Goal: Transaction & Acquisition: Obtain resource

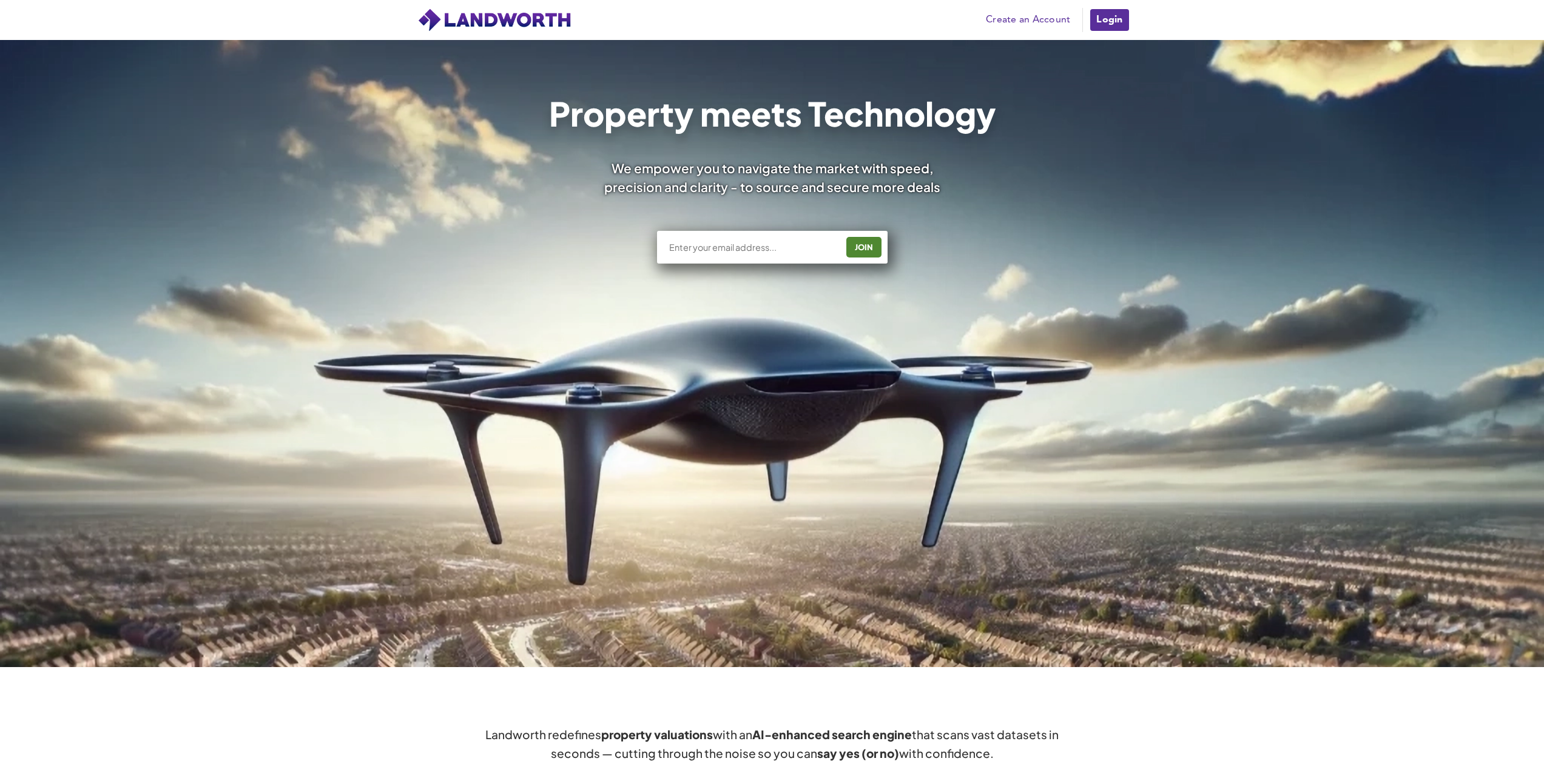
click at [1034, 18] on link "Create an Account" at bounding box center [1028, 20] width 96 height 18
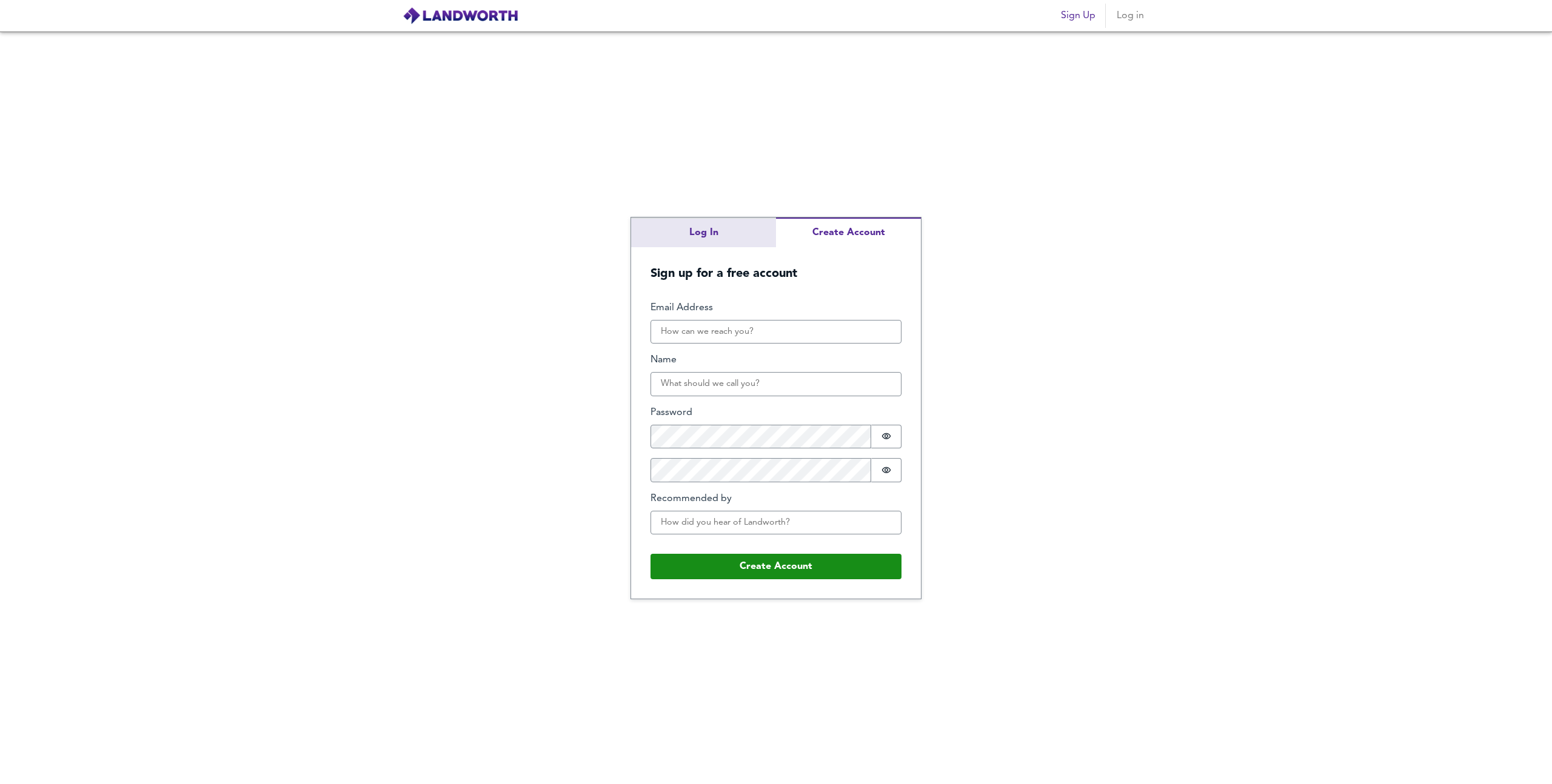
click at [748, 226] on div "Log In Create Account Sign up for a free account Email Address Name Password Pa…" at bounding box center [776, 408] width 1552 height 753
click at [829, 278] on div "Log In Create Account Sign up for a free account Email Address Name Password Pa…" at bounding box center [776, 408] width 290 height 381
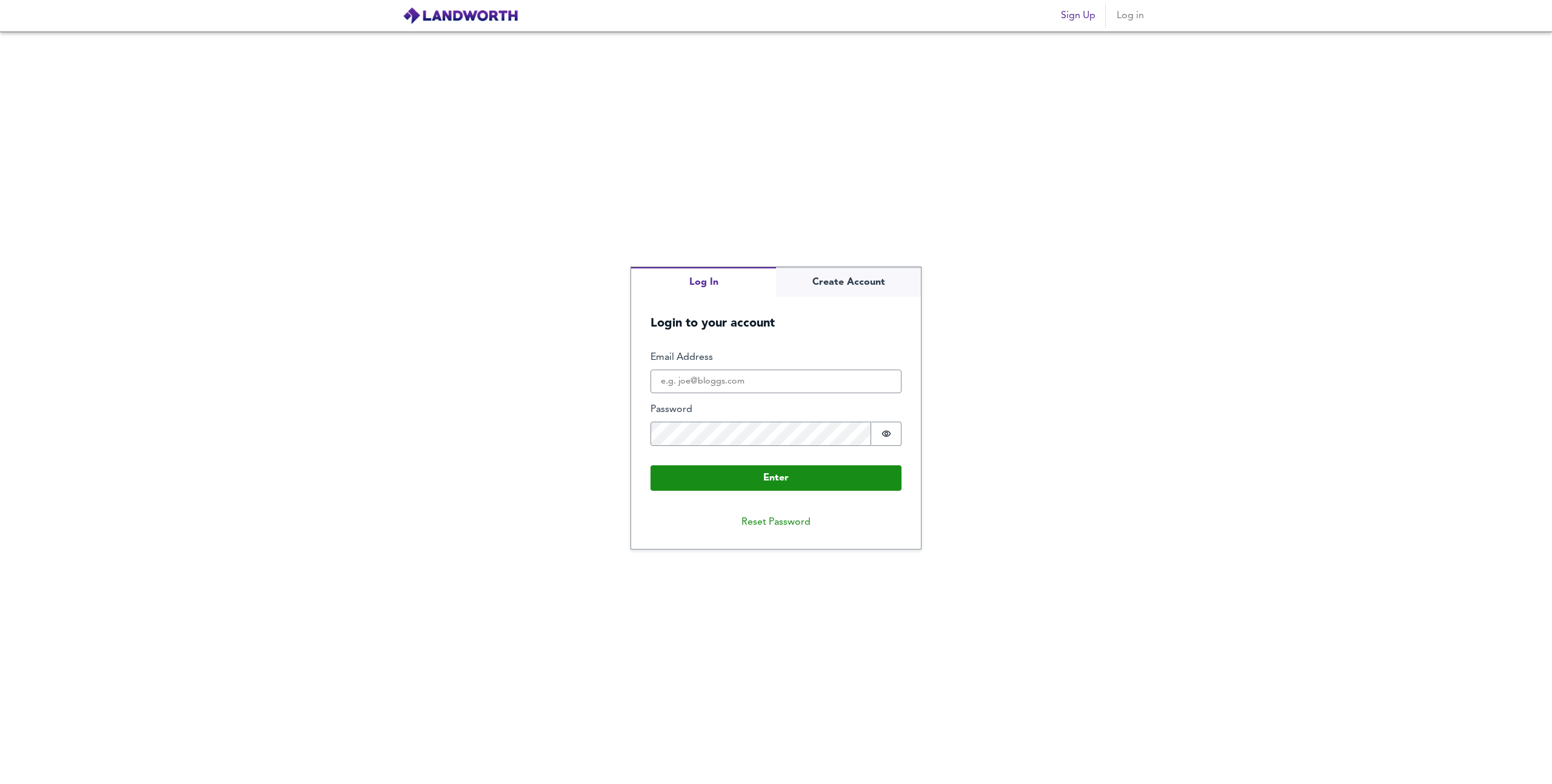
click at [740, 247] on div "Log In Create Account Login to your account Enter Email Address Password Passwo…" at bounding box center [776, 408] width 1552 height 753
click at [701, 375] on input "Email Address" at bounding box center [776, 381] width 251 height 24
type input "joekletz@gmail.com"
click at [780, 526] on button "Reset Password" at bounding box center [775, 522] width 88 height 24
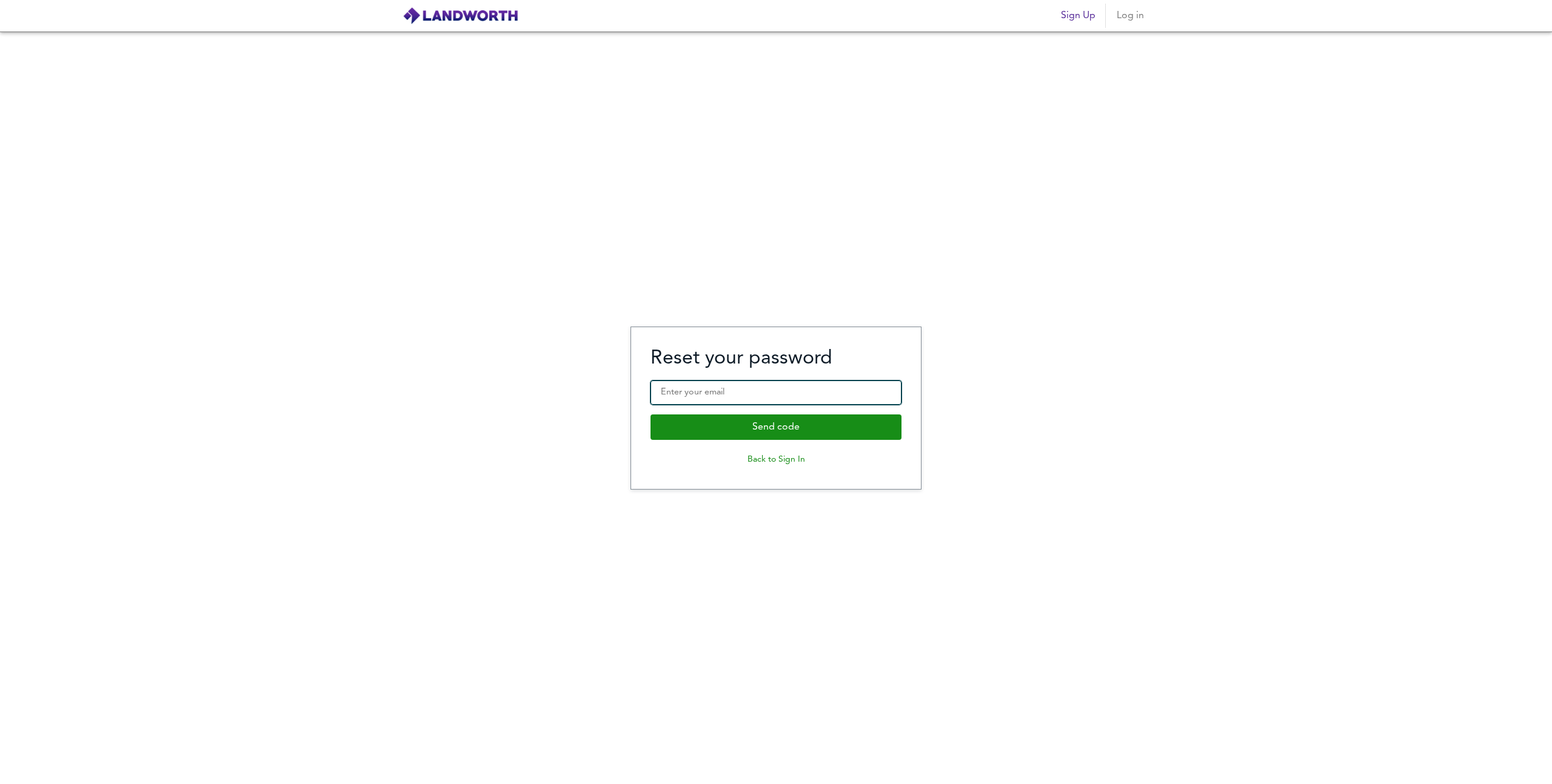
click at [742, 392] on input "Enter your email" at bounding box center [776, 392] width 251 height 24
type input "joekletz@gmail.com"
click at [651, 415] on button "Send code" at bounding box center [776, 427] width 251 height 26
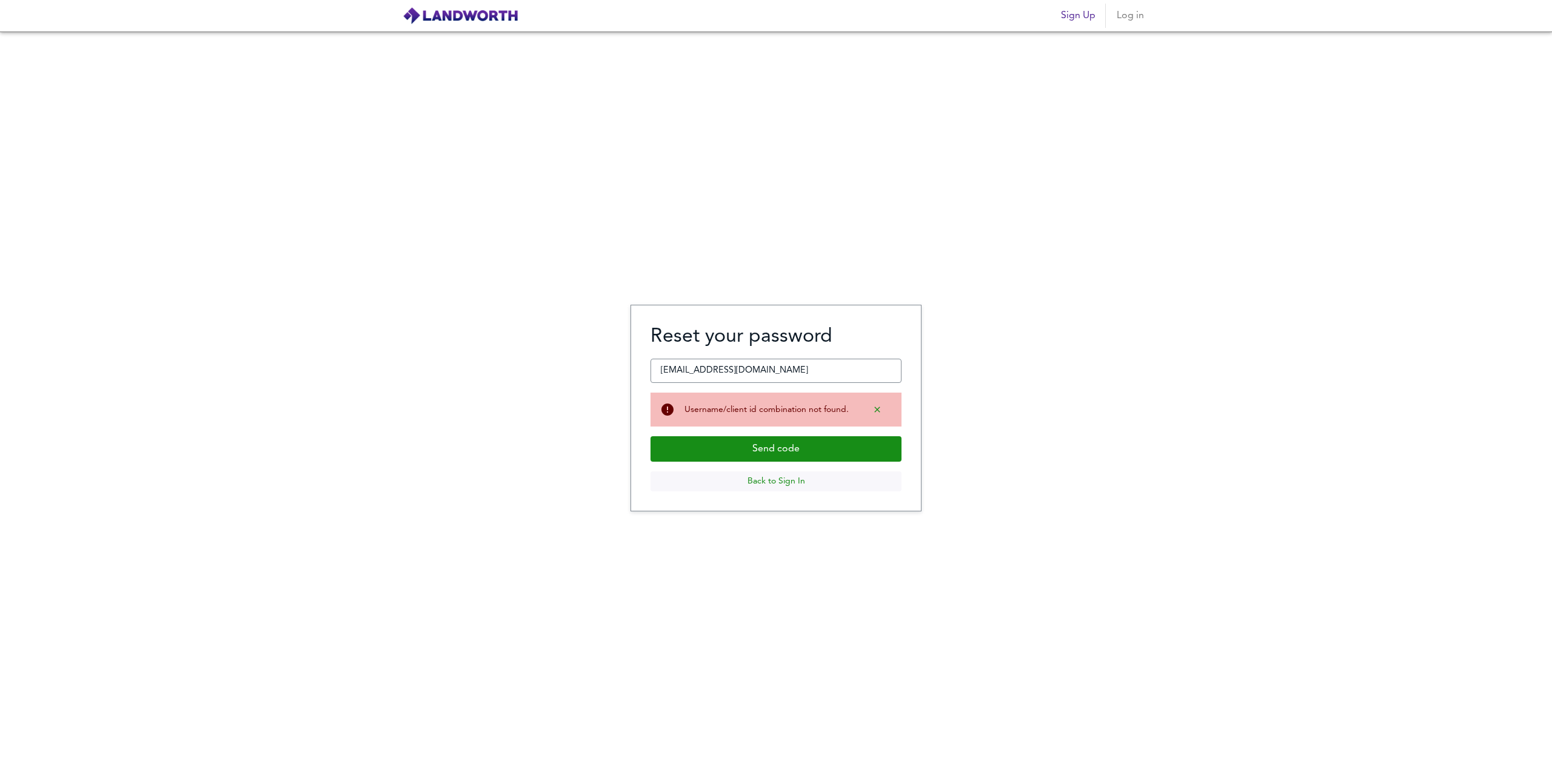
click at [774, 480] on button "Back to Sign In" at bounding box center [776, 481] width 251 height 20
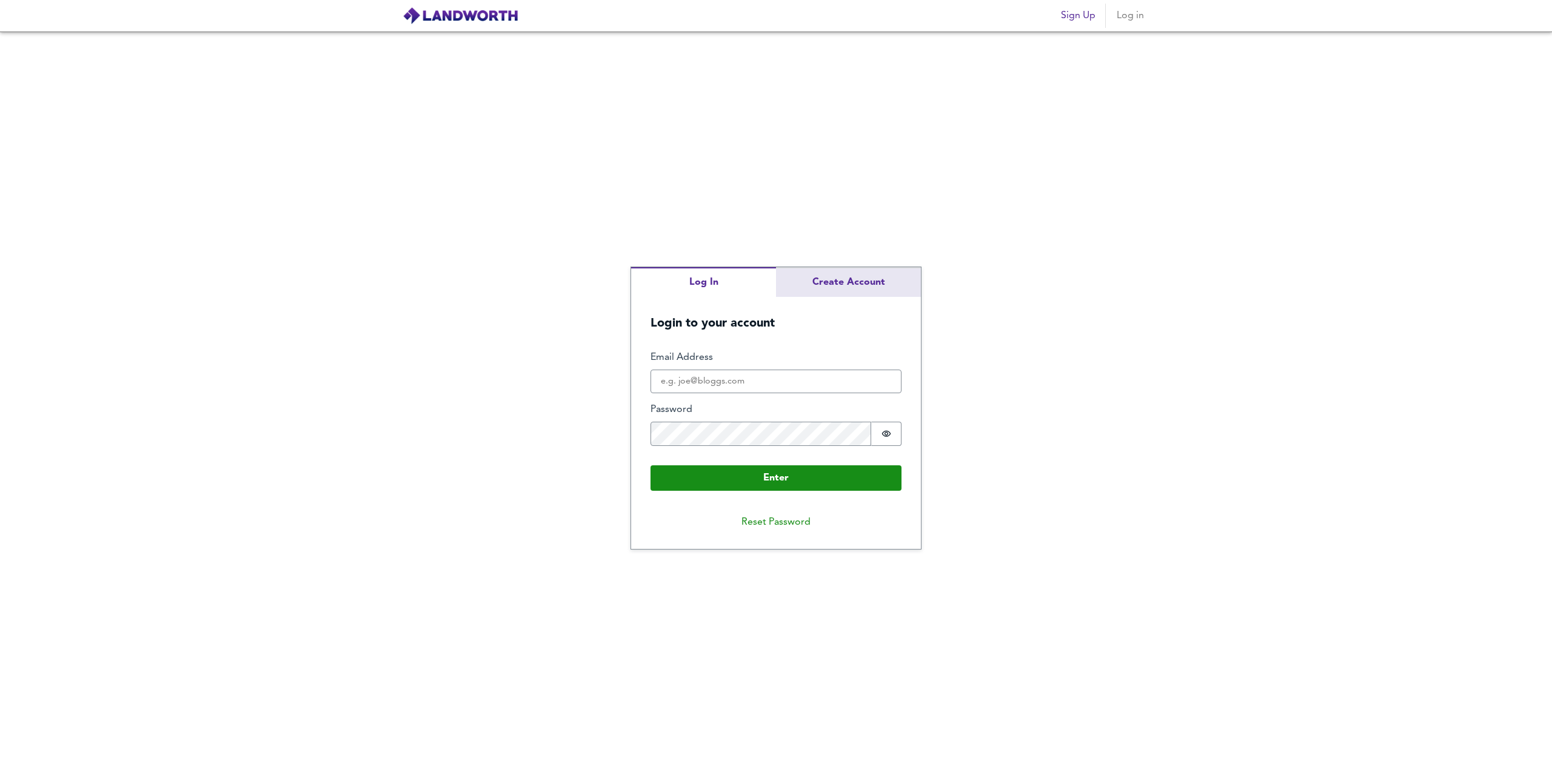
click at [828, 279] on div "Log In Create Account Login to your account Enter Email Address Password Passwo…" at bounding box center [776, 408] width 290 height 282
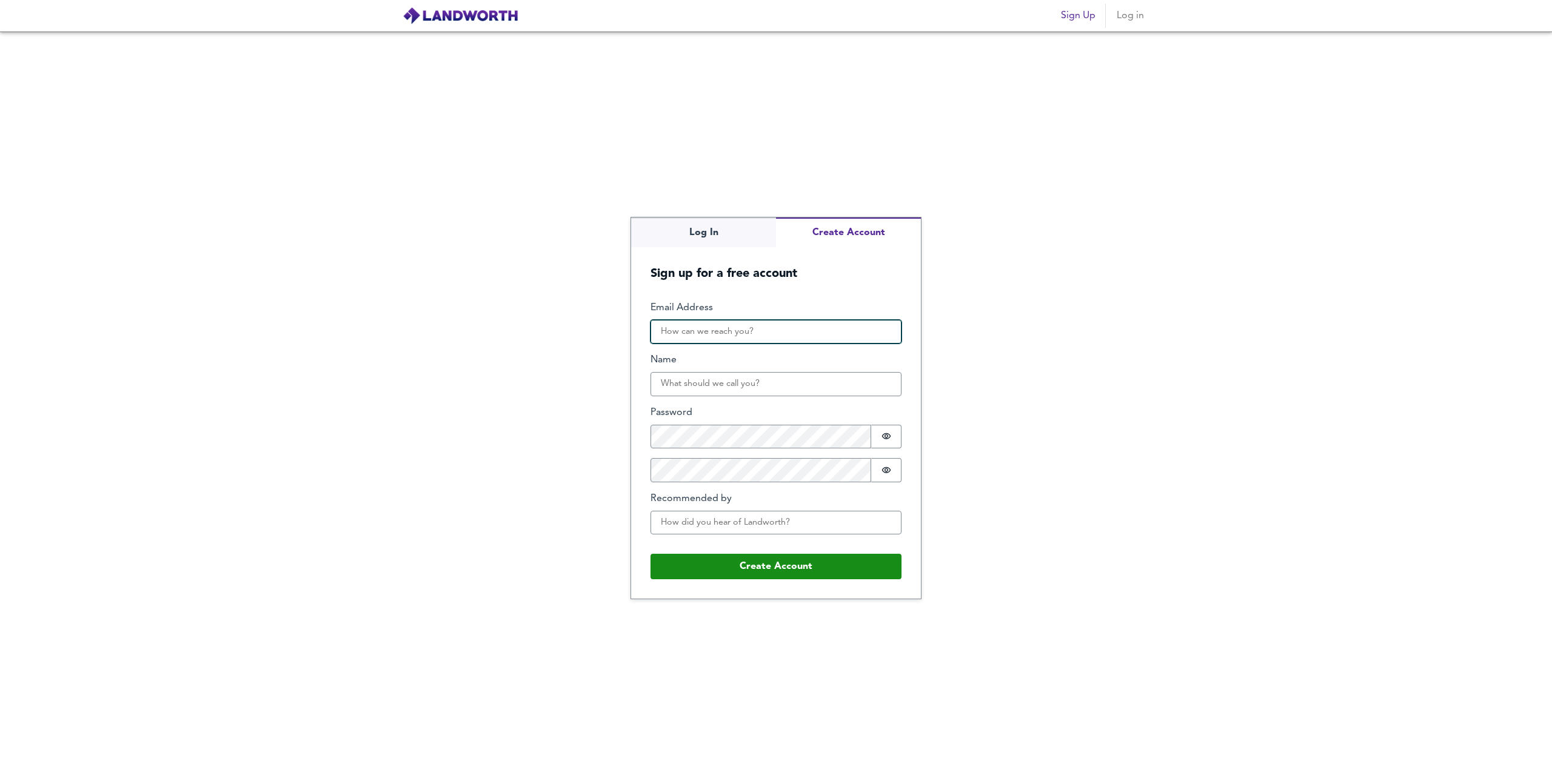
click at [718, 332] on input "Email Address" at bounding box center [776, 332] width 251 height 24
type input "joekletz@gmail.com"
type input "Joe"
click at [732, 520] on input "Recommended by" at bounding box center [776, 522] width 251 height 24
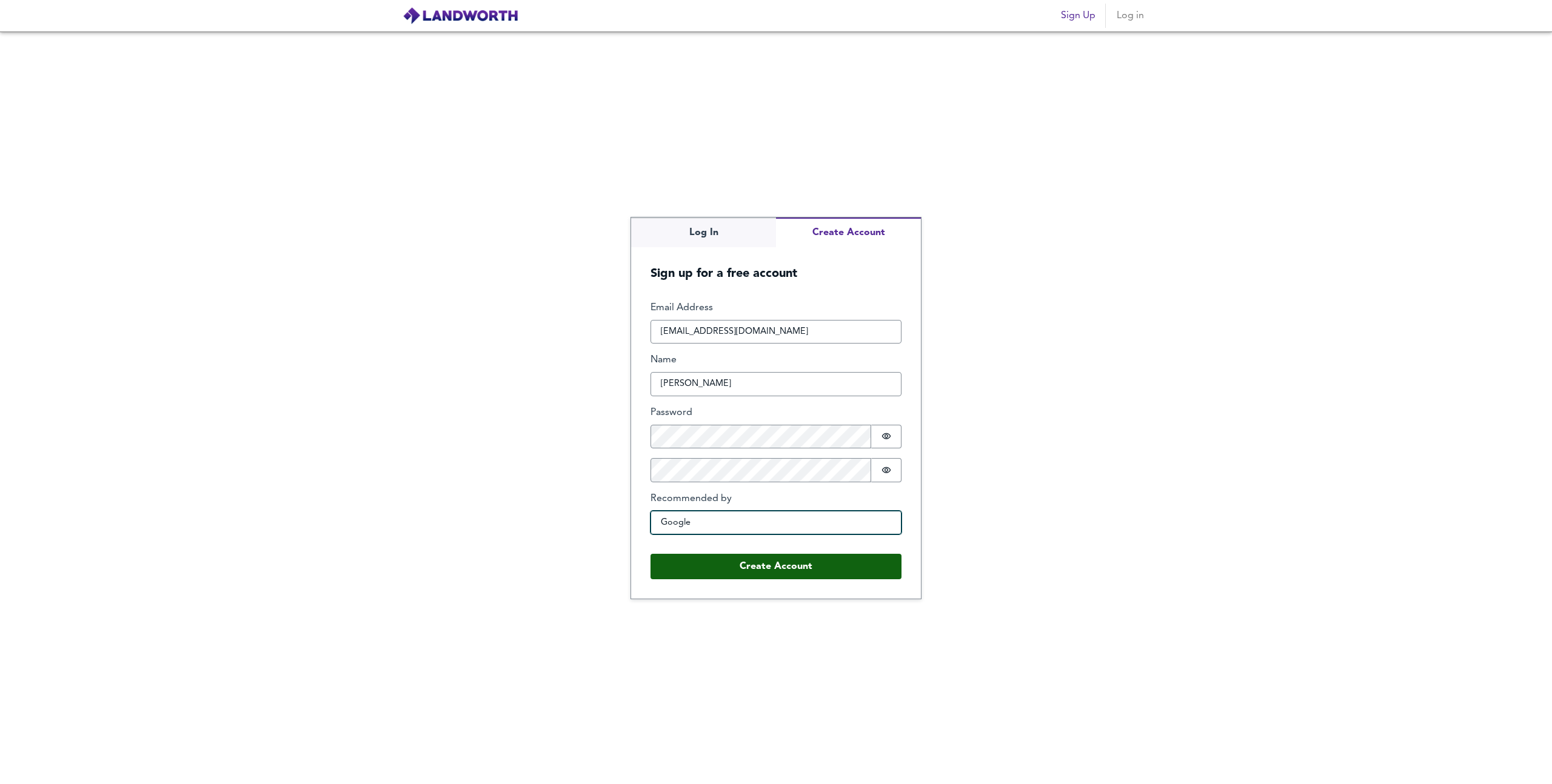
type input "Google"
click at [744, 562] on button "Create Account" at bounding box center [776, 567] width 251 height 26
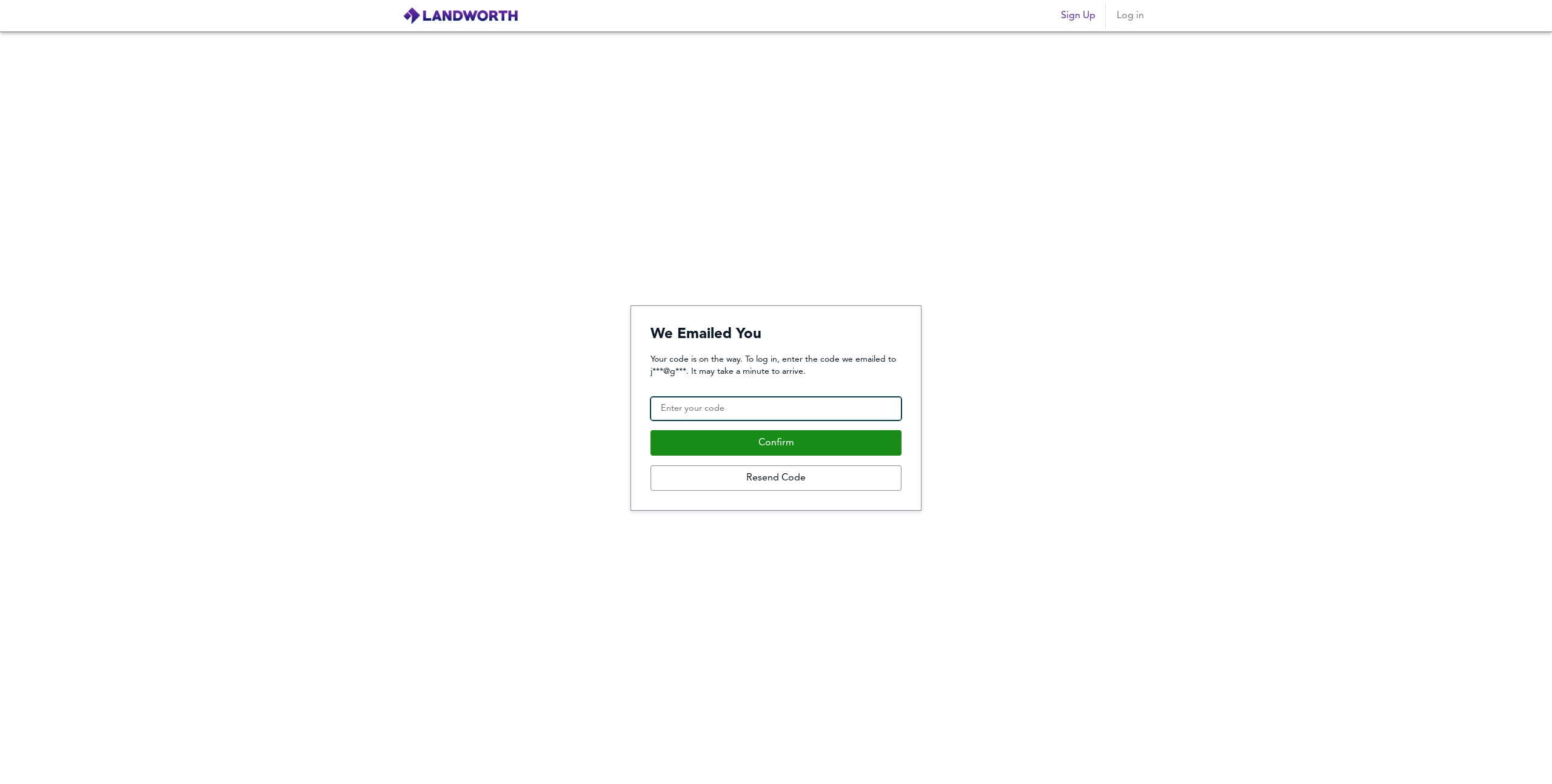
click at [720, 406] on input "Confirmation Code" at bounding box center [776, 408] width 251 height 24
paste input "725142"
type input "725142"
click at [737, 440] on button "Confirm" at bounding box center [776, 443] width 251 height 26
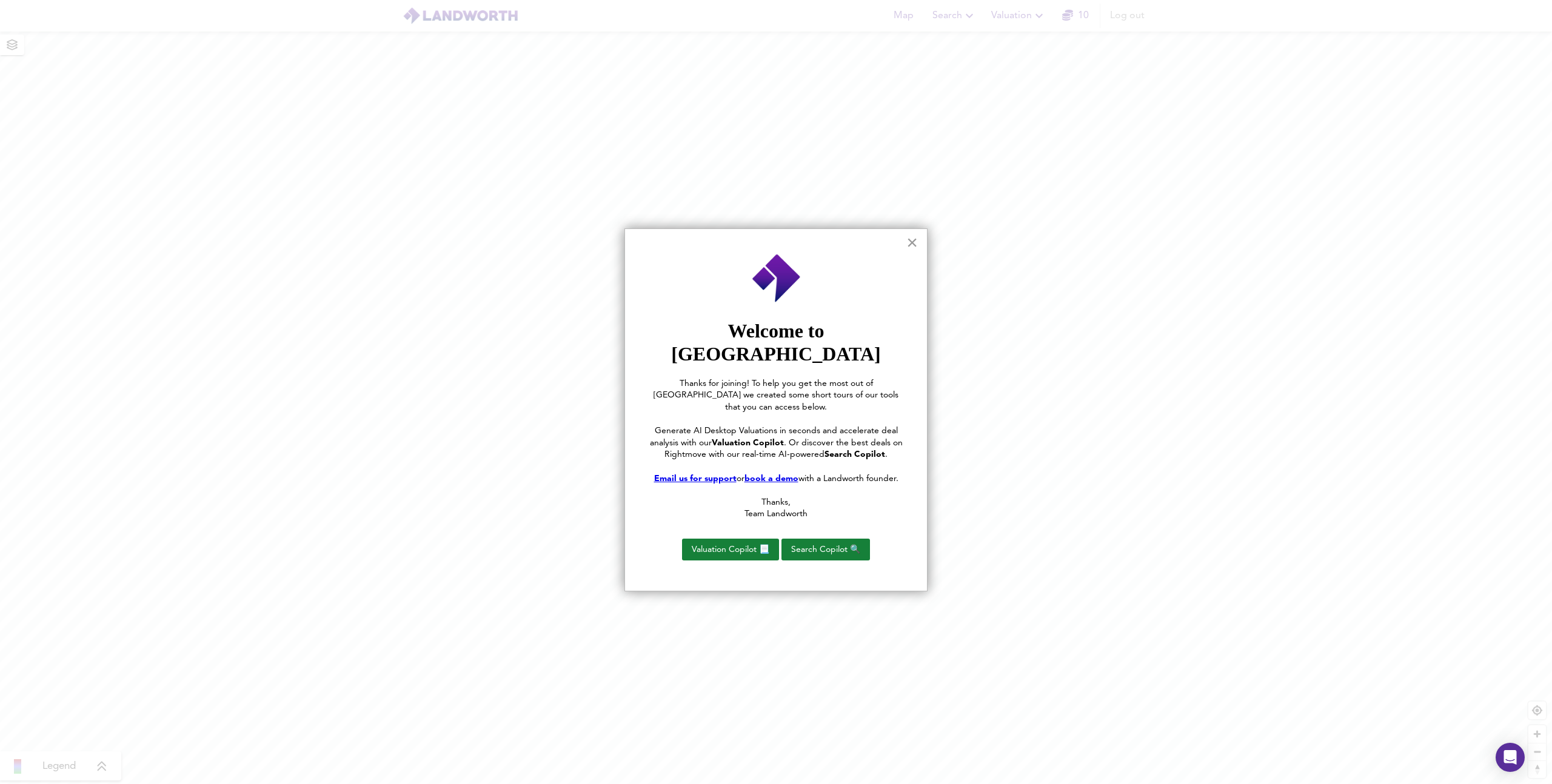
click at [909, 245] on button "×" at bounding box center [911, 243] width 12 height 20
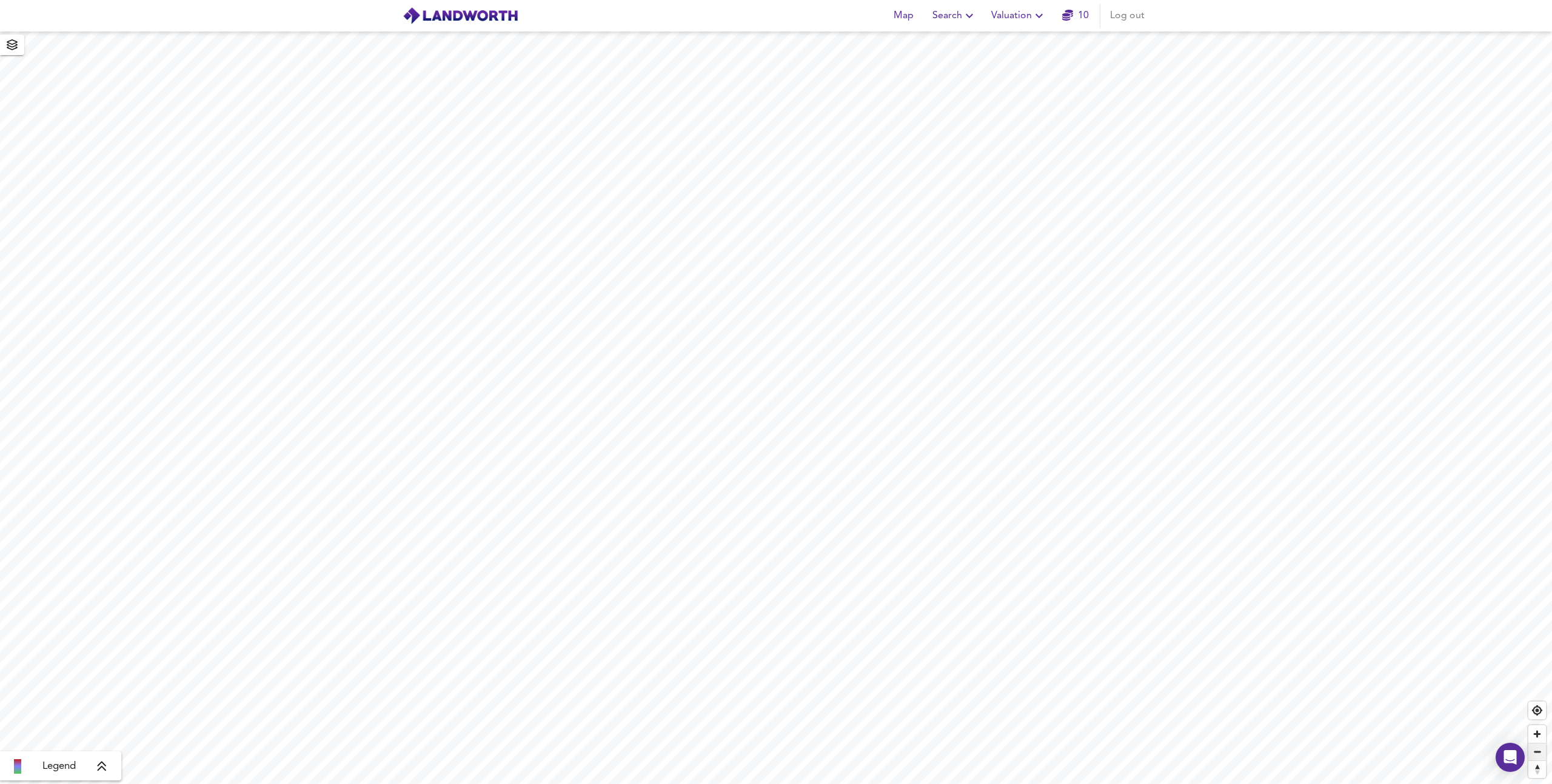
click at [1540, 750] on span "Zoom out" at bounding box center [1537, 752] width 18 height 17
click at [1539, 750] on span "Zoom out" at bounding box center [1537, 752] width 18 height 17
click at [1537, 750] on span "Zoom out" at bounding box center [1537, 752] width 18 height 17
click at [106, 771] on icon at bounding box center [101, 767] width 11 height 12
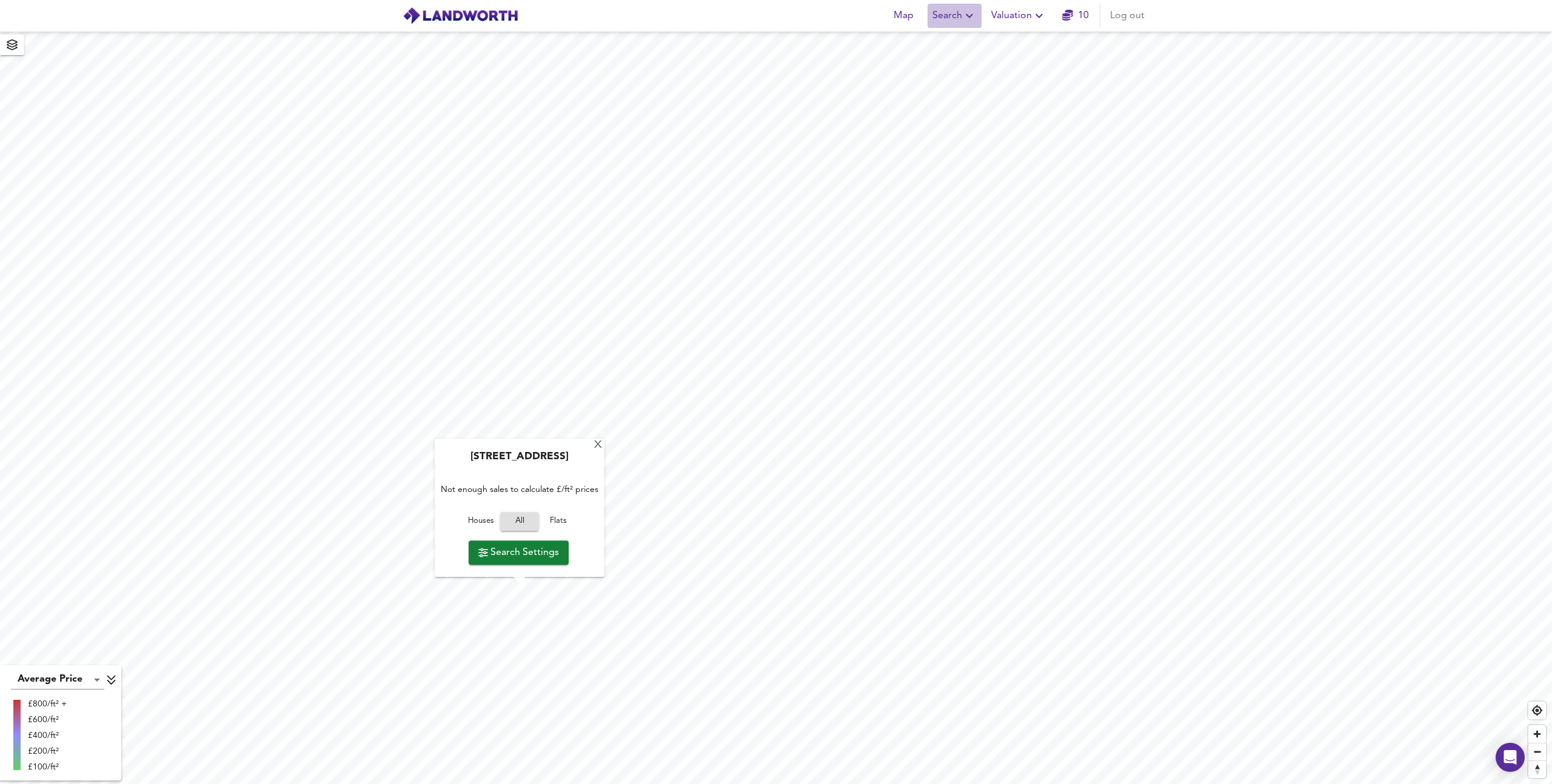
click at [965, 14] on icon "button" at bounding box center [969, 16] width 14 height 14
click at [906, 14] on span "Map" at bounding box center [903, 15] width 29 height 17
click at [960, 14] on span "Search" at bounding box center [955, 15] width 44 height 17
click at [961, 44] on li "New Search" at bounding box center [954, 44] width 120 height 22
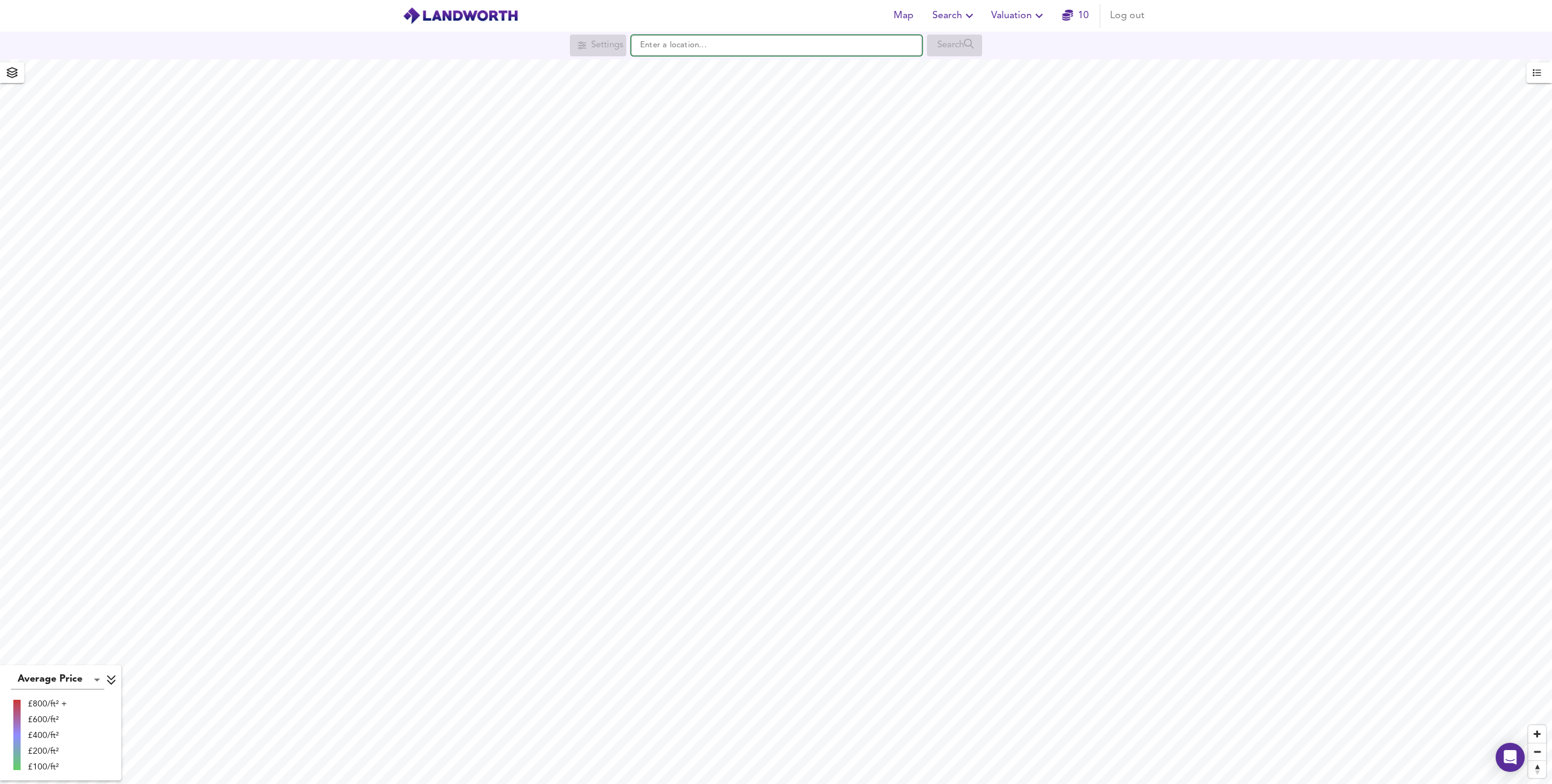
click at [707, 45] on body "Map Search Valuation 10 Log out Settings Search Average Price landworth £800/ft…" at bounding box center [776, 392] width 1552 height 784
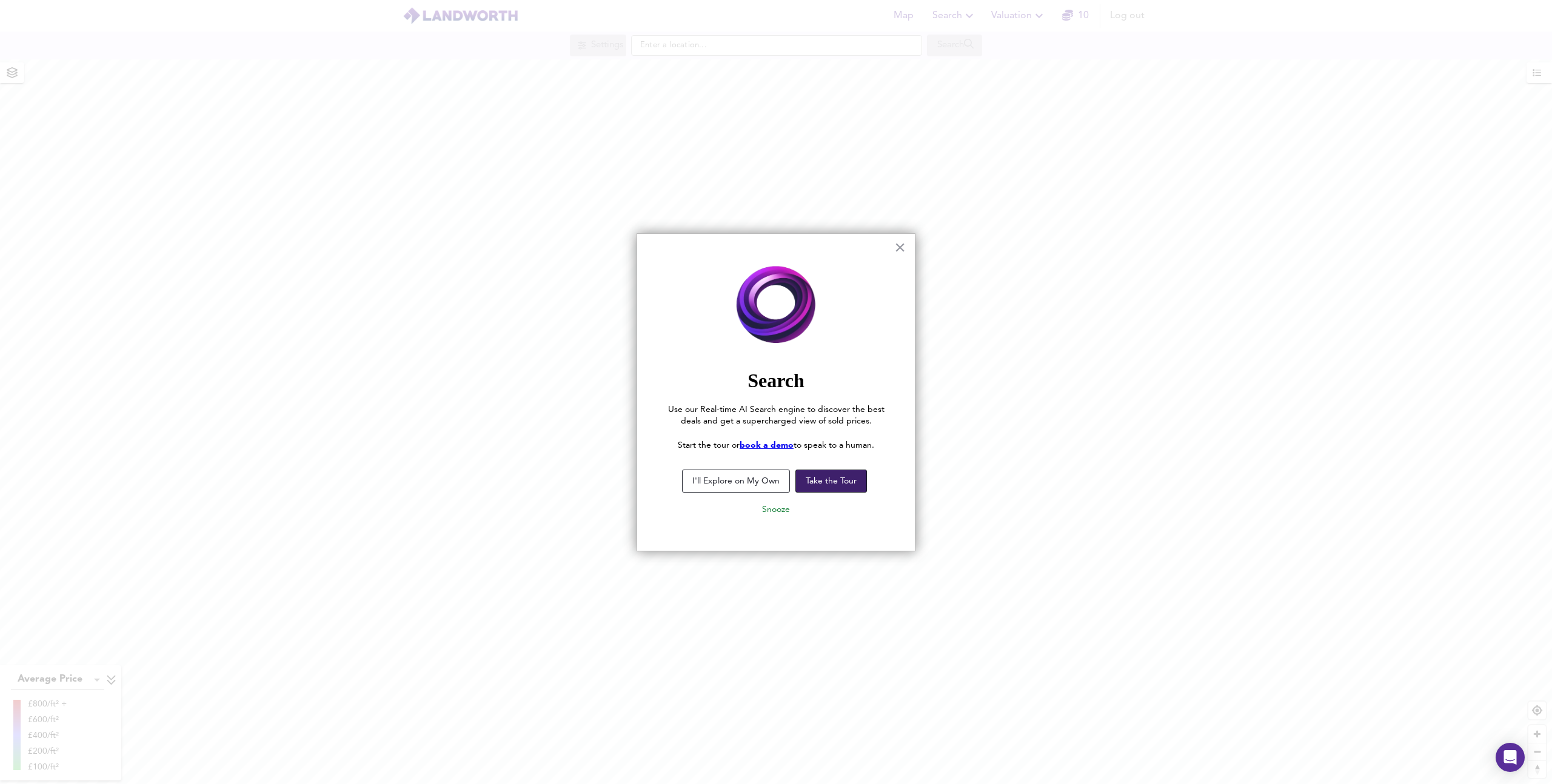
click at [825, 489] on button "Take the Tour" at bounding box center [831, 481] width 71 height 23
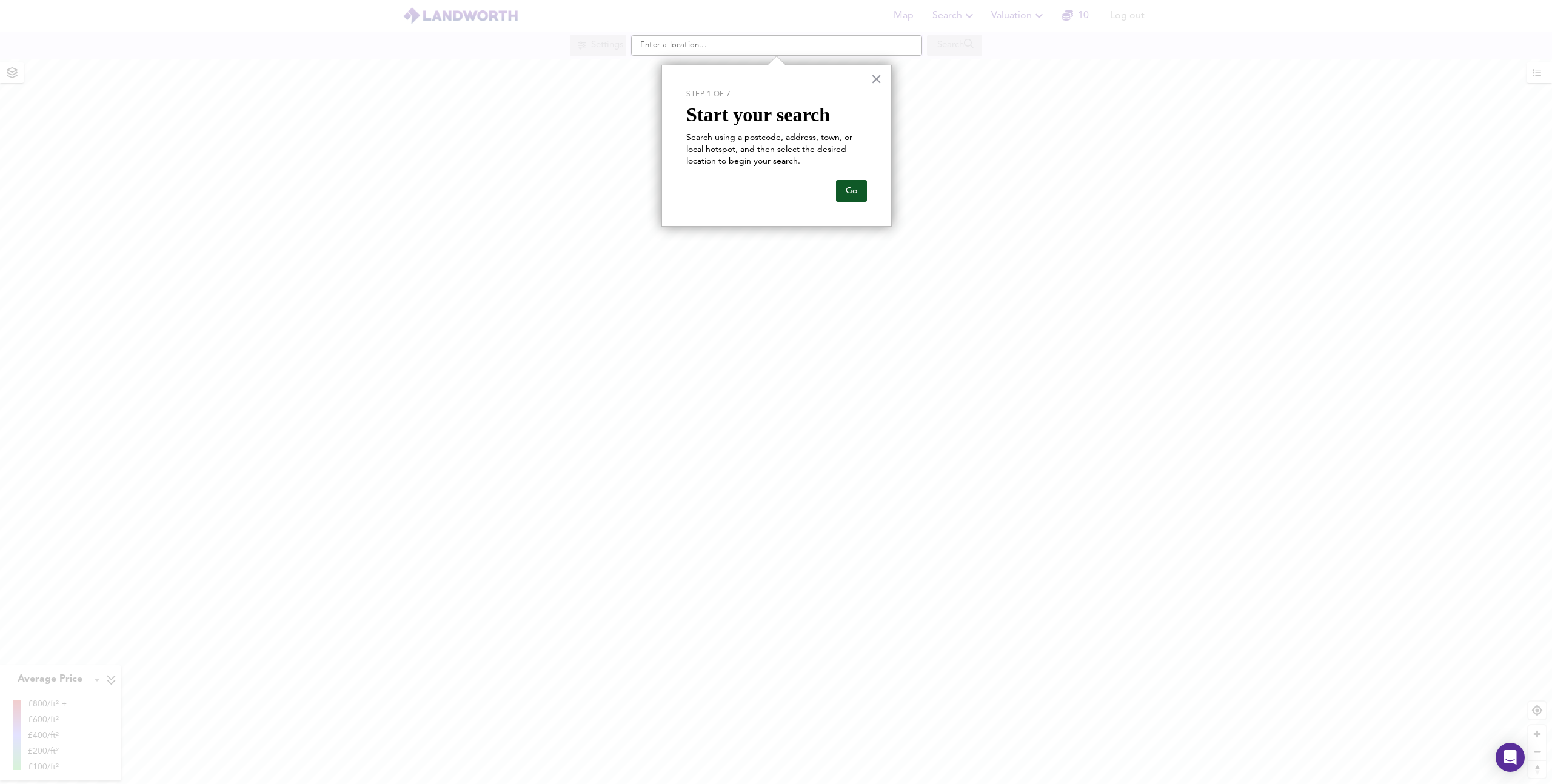
click at [858, 185] on button "Go" at bounding box center [851, 190] width 31 height 22
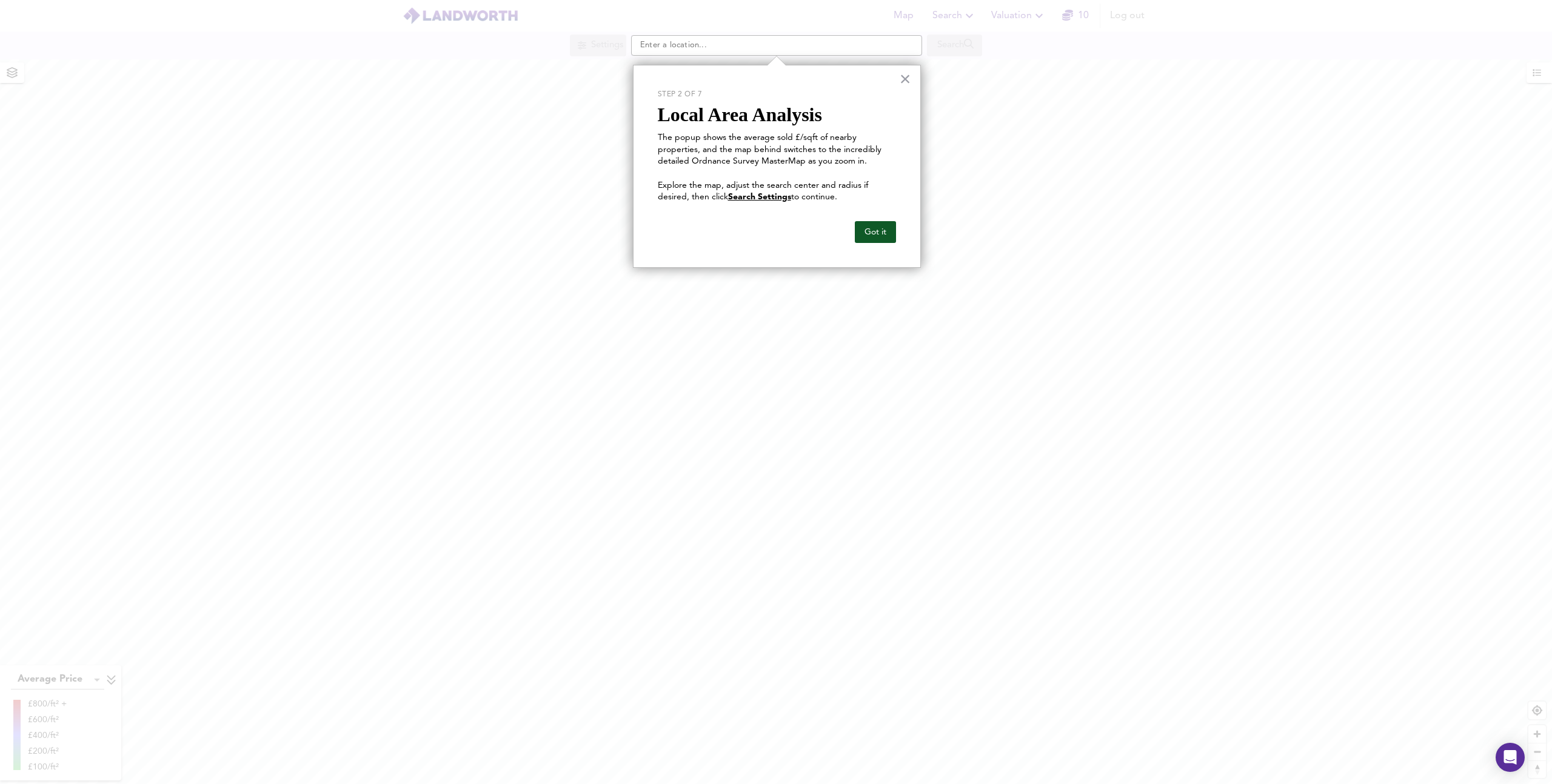
click at [871, 229] on button "Got it" at bounding box center [875, 232] width 41 height 22
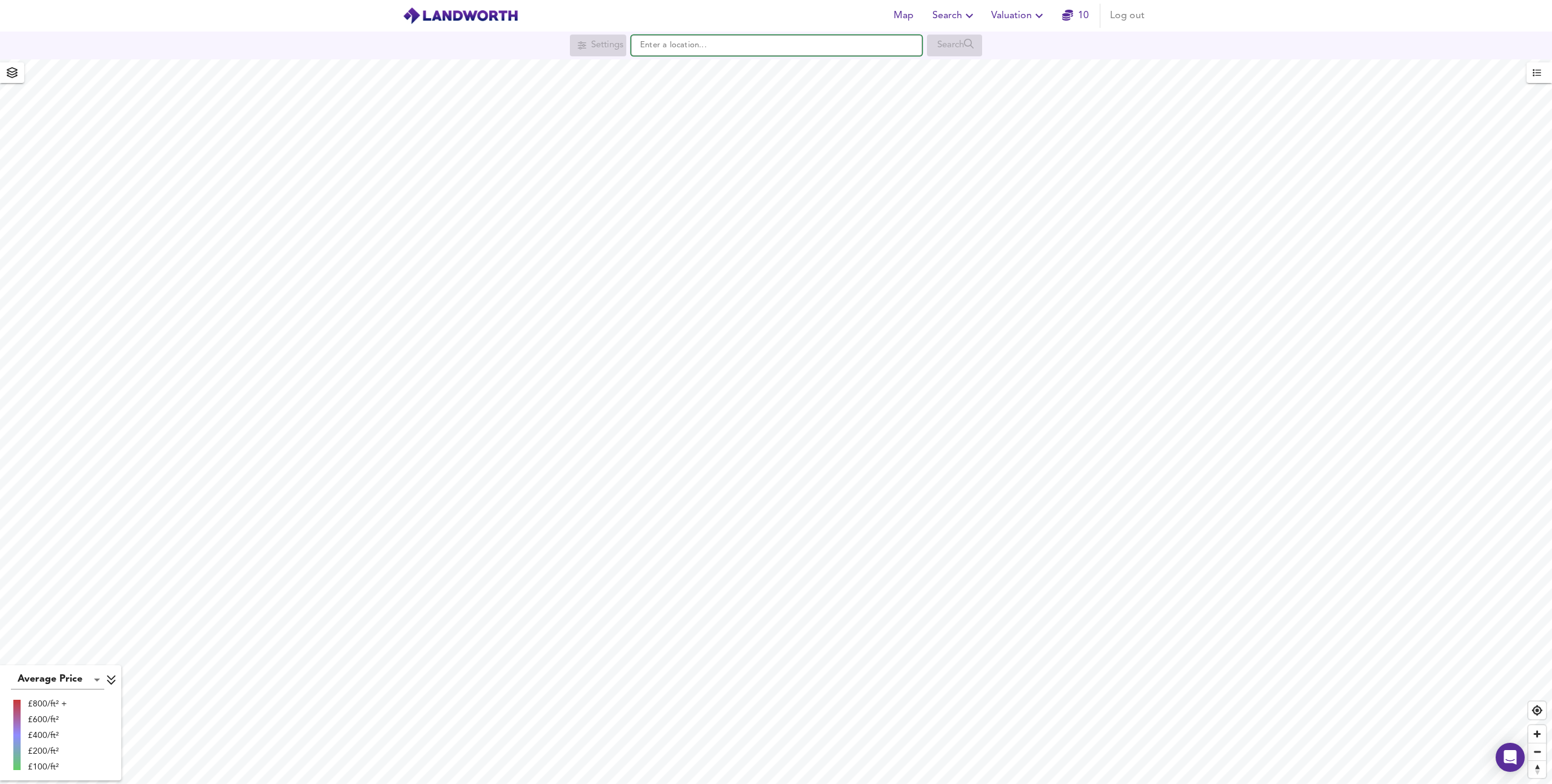
click at [714, 47] on input "text" at bounding box center [776, 45] width 291 height 20
click at [758, 83] on ul "N3 2NH Seymour Road, London" at bounding box center [776, 69] width 291 height 28
click at [758, 77] on li "N3 2NH Seymour Road, London" at bounding box center [777, 69] width 290 height 27
type input "Seymour Road, London N3 2NH"
checkbox input "false"
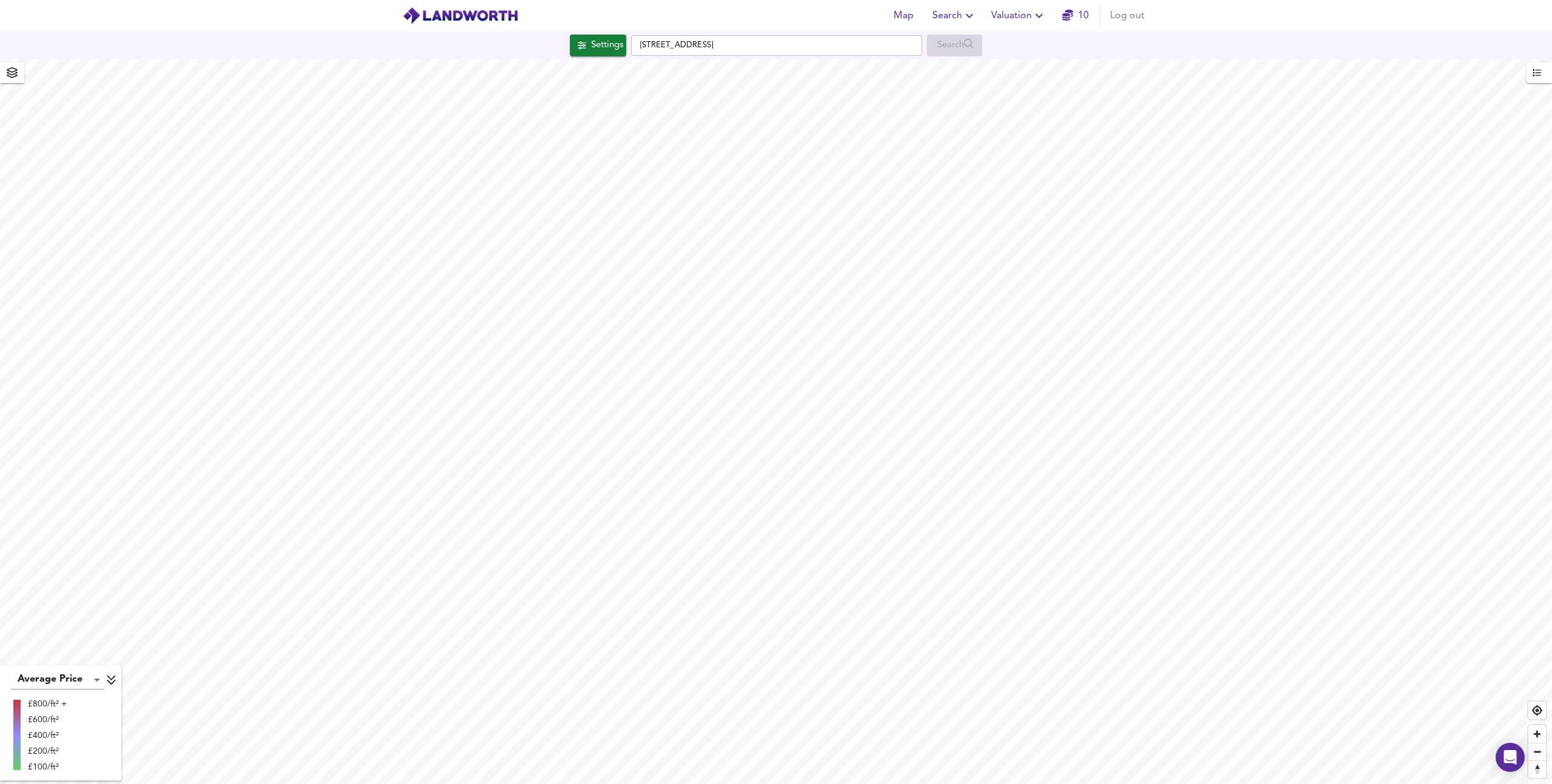
checkbox input "true"
click at [792, 396] on span "Search Settings" at bounding box center [775, 391] width 81 height 17
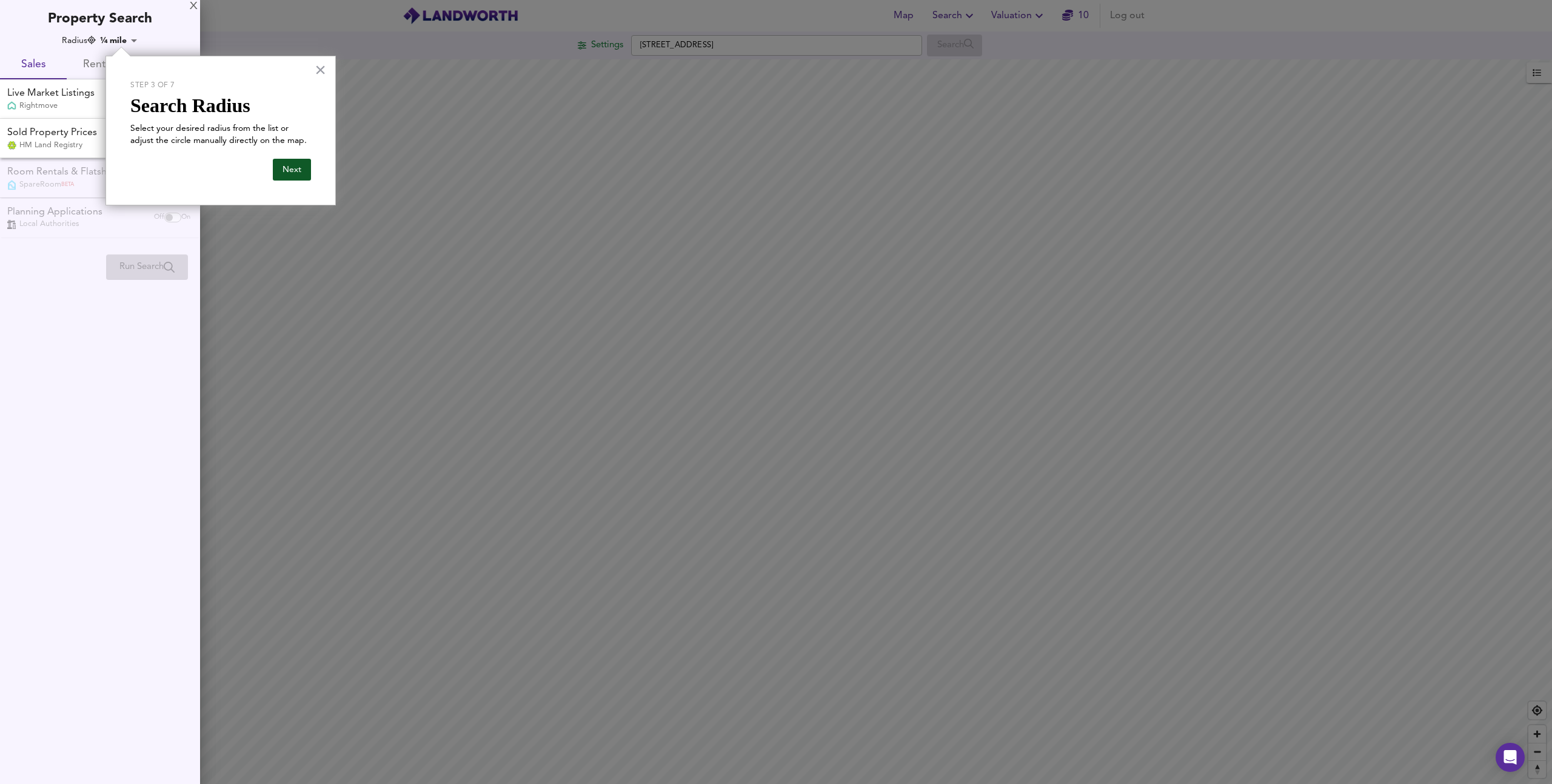
click at [296, 170] on button "Next" at bounding box center [292, 169] width 38 height 22
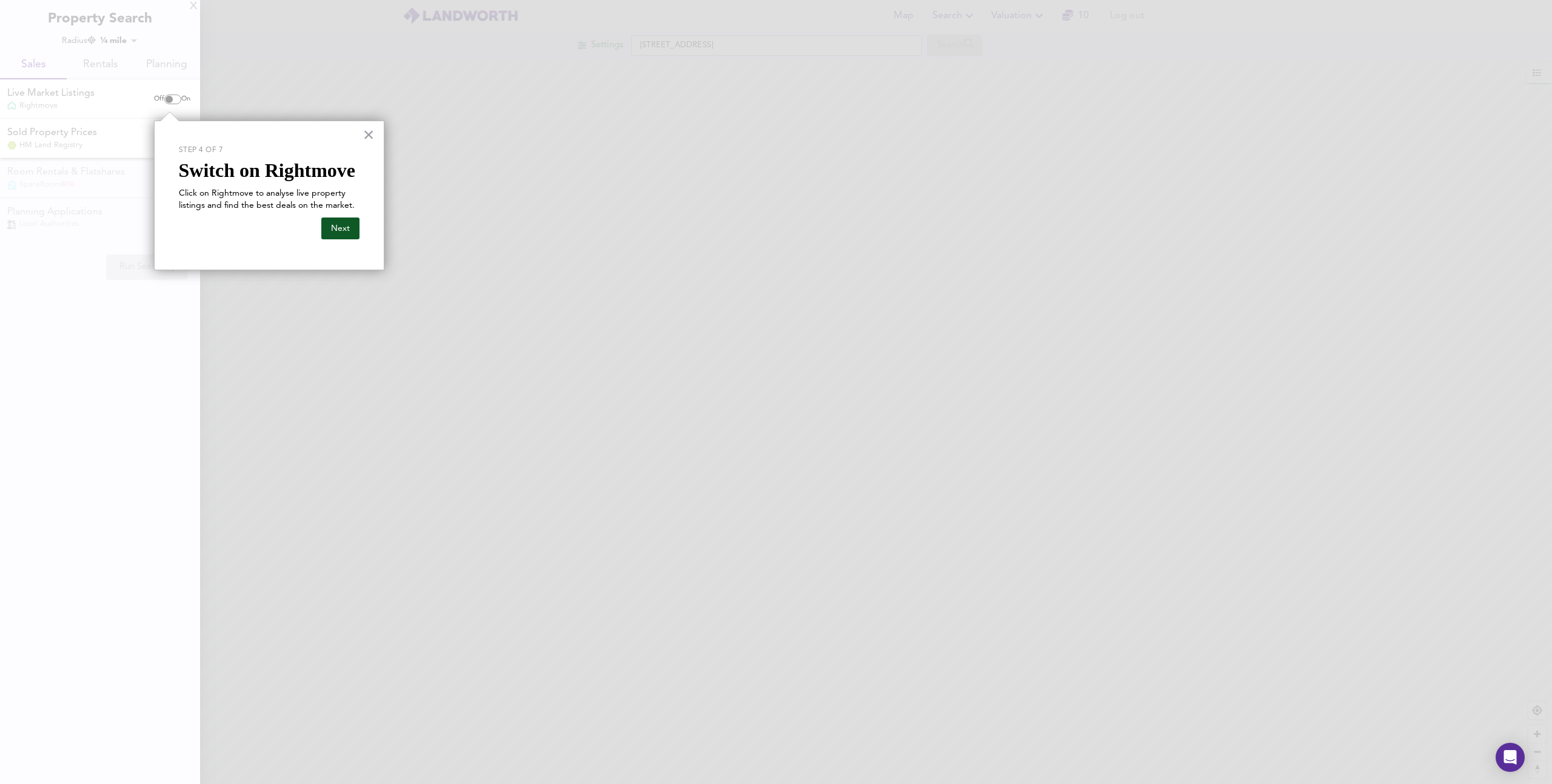
click at [343, 223] on button "Next" at bounding box center [340, 229] width 38 height 22
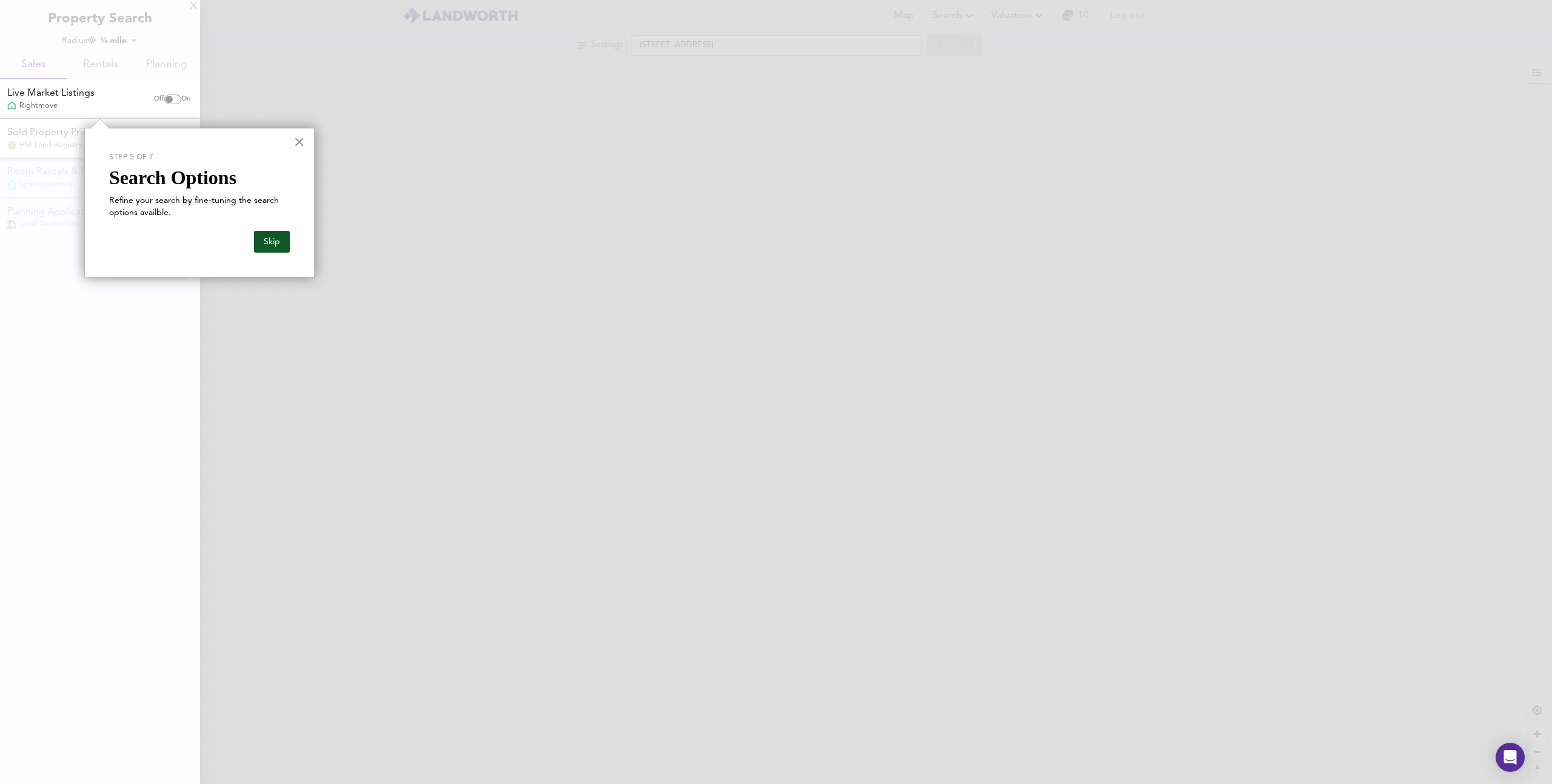
click at [279, 236] on button "Skip" at bounding box center [271, 242] width 36 height 22
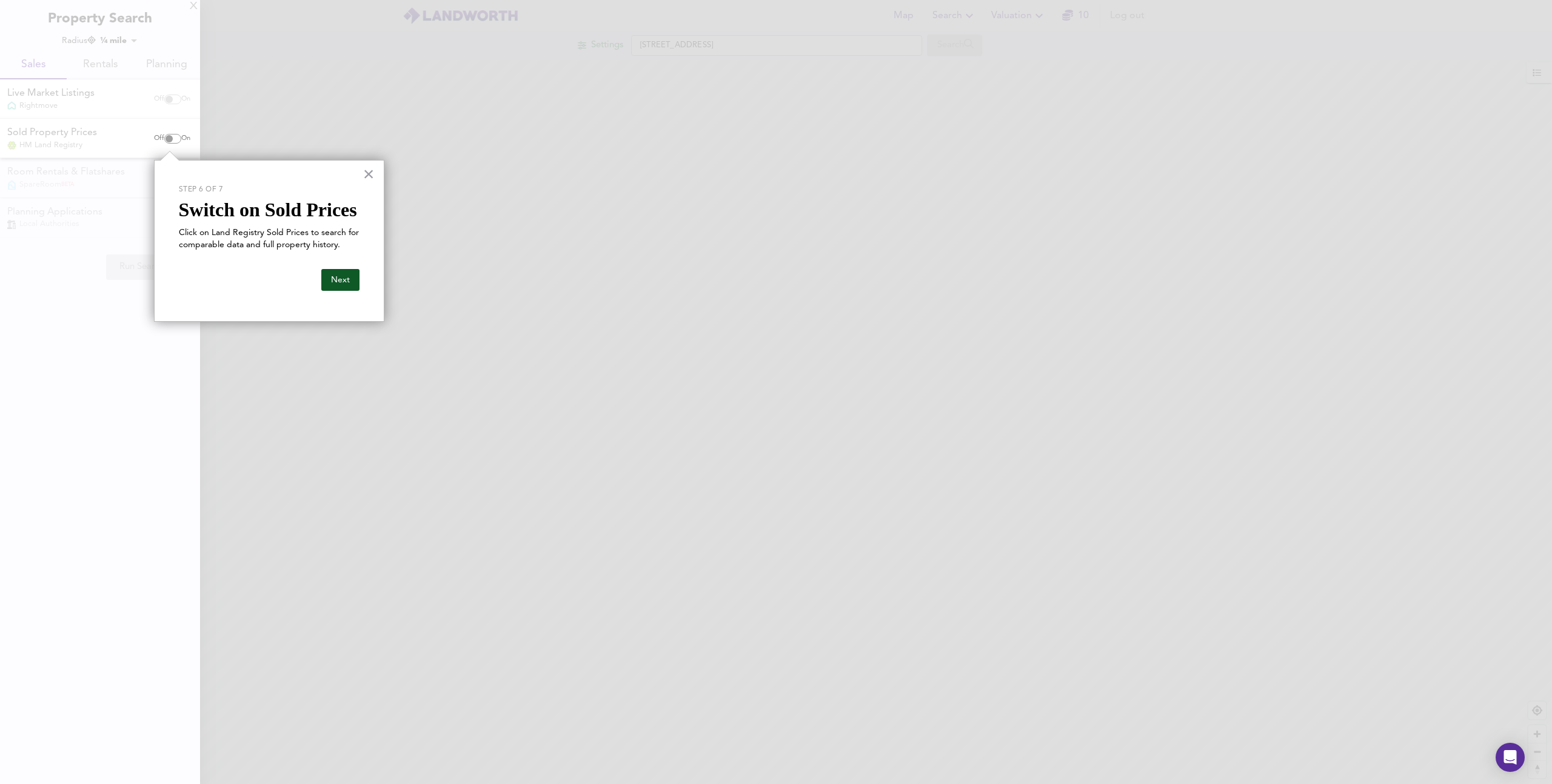
click at [332, 282] on button "Next" at bounding box center [340, 279] width 38 height 22
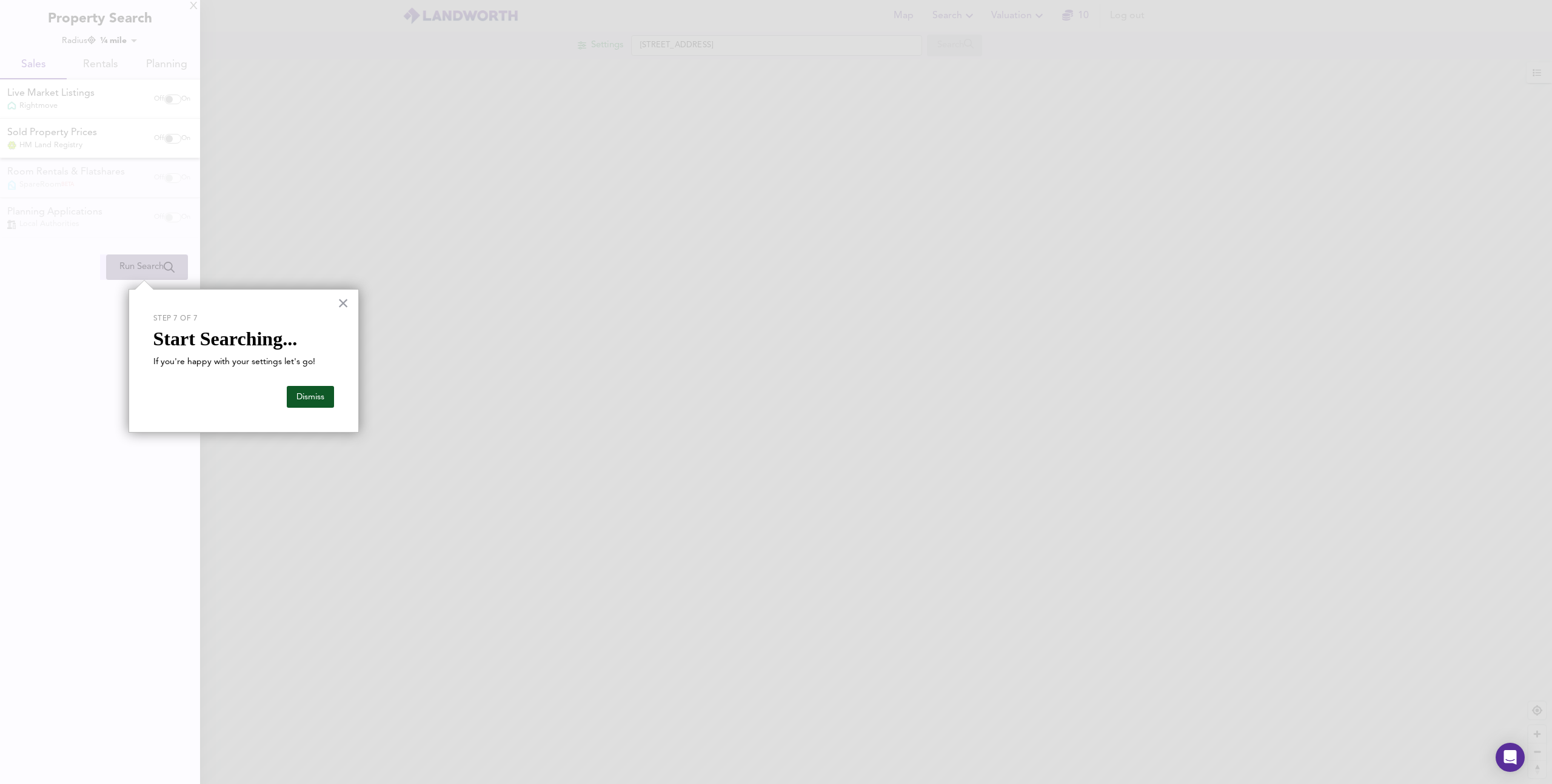
click at [299, 392] on button "Dismiss" at bounding box center [310, 397] width 47 height 22
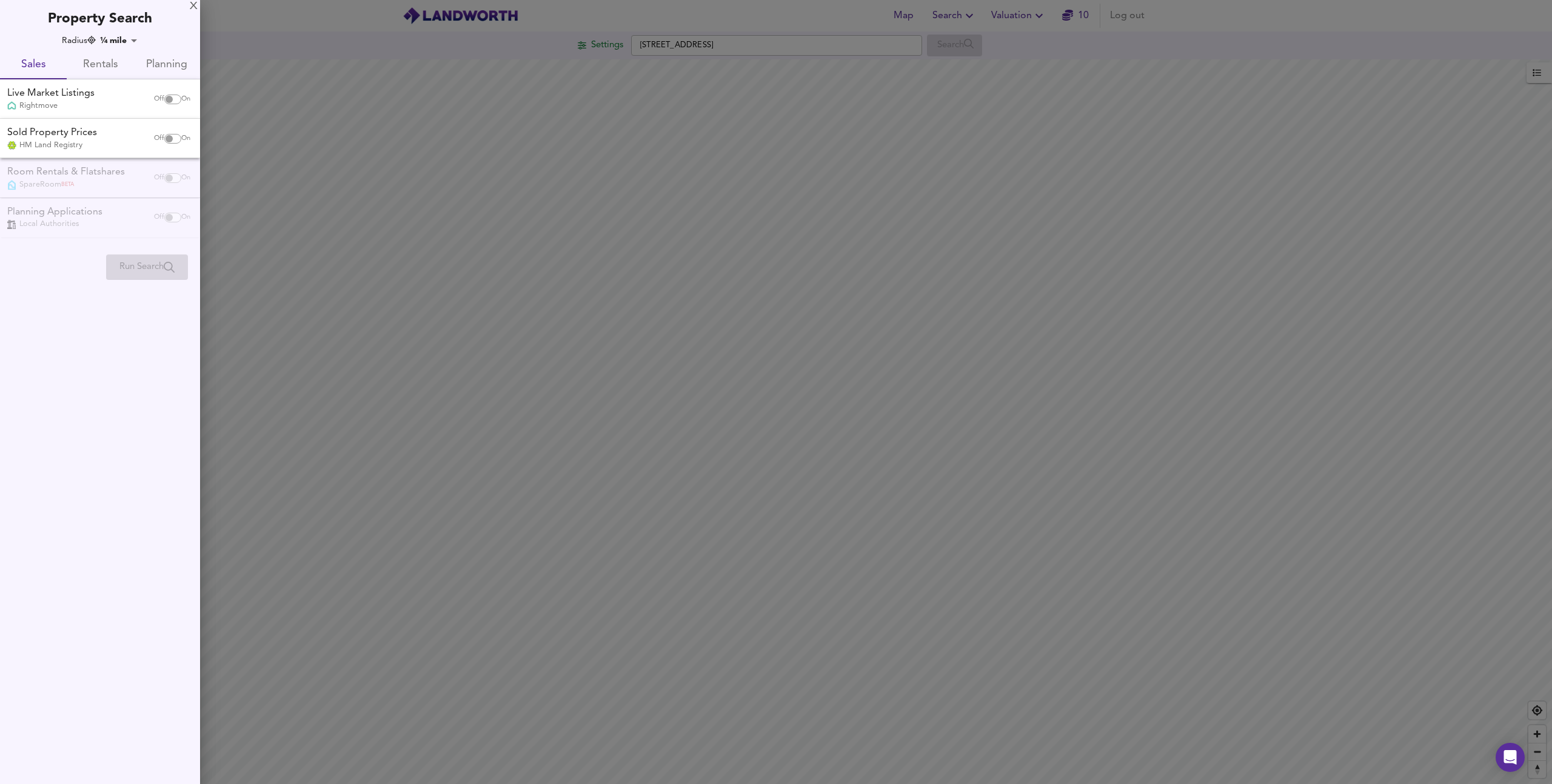
click at [167, 98] on input "checkbox" at bounding box center [169, 99] width 29 height 10
checkbox input "true"
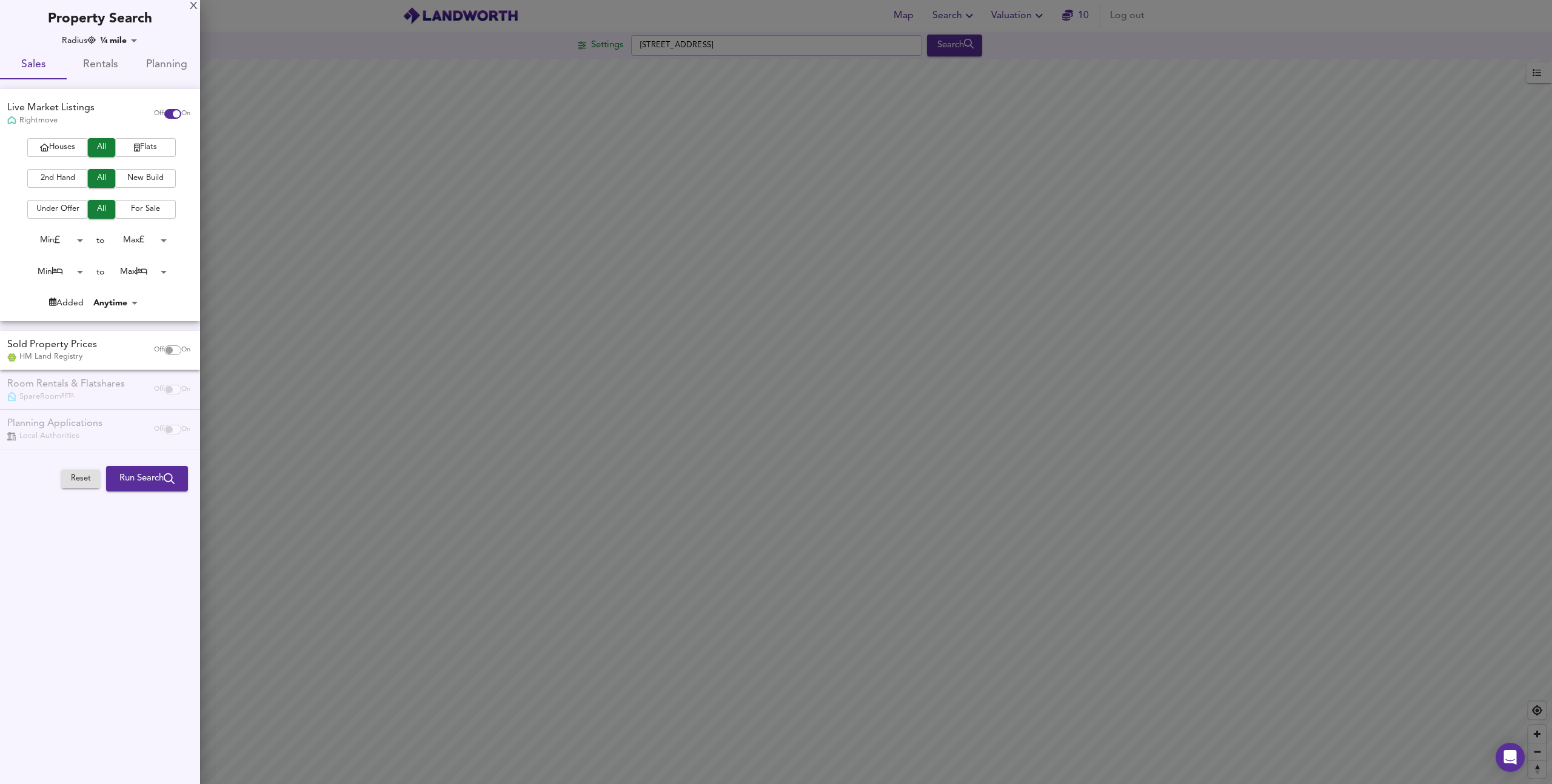
drag, startPoint x: 572, startPoint y: 309, endPoint x: 508, endPoint y: 263, distance: 78.8
click at [73, 153] on span "Houses" at bounding box center [57, 148] width 48 height 14
click at [96, 150] on span "All" at bounding box center [101, 148] width 15 height 14
drag, startPoint x: 772, startPoint y: 255, endPoint x: 683, endPoint y: 192, distance: 109.0
click at [683, 192] on div at bounding box center [776, 392] width 1552 height 784
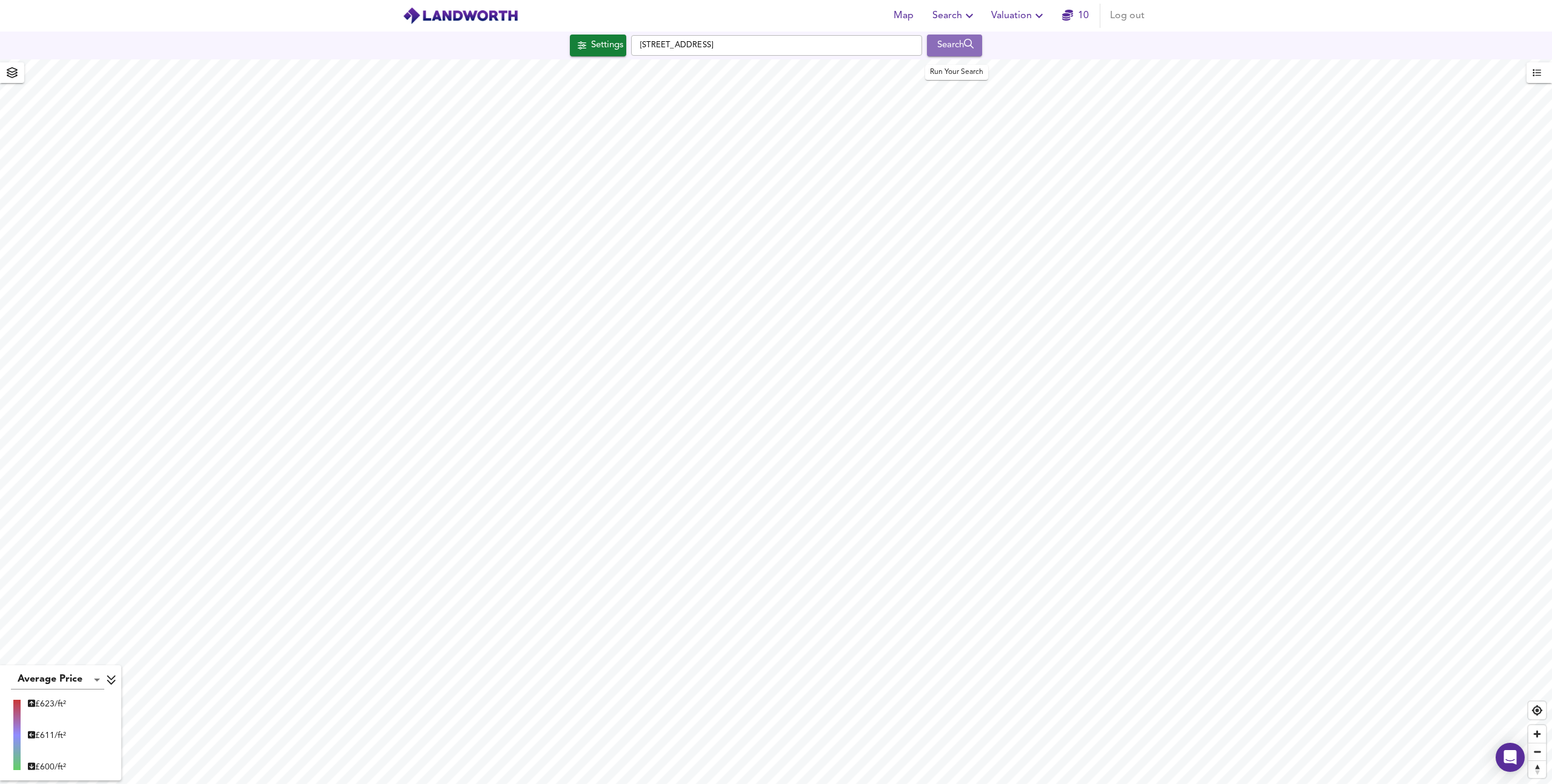
click at [958, 43] on div "Search" at bounding box center [954, 45] width 49 height 16
click at [581, 51] on span "Settings" at bounding box center [598, 45] width 51 height 16
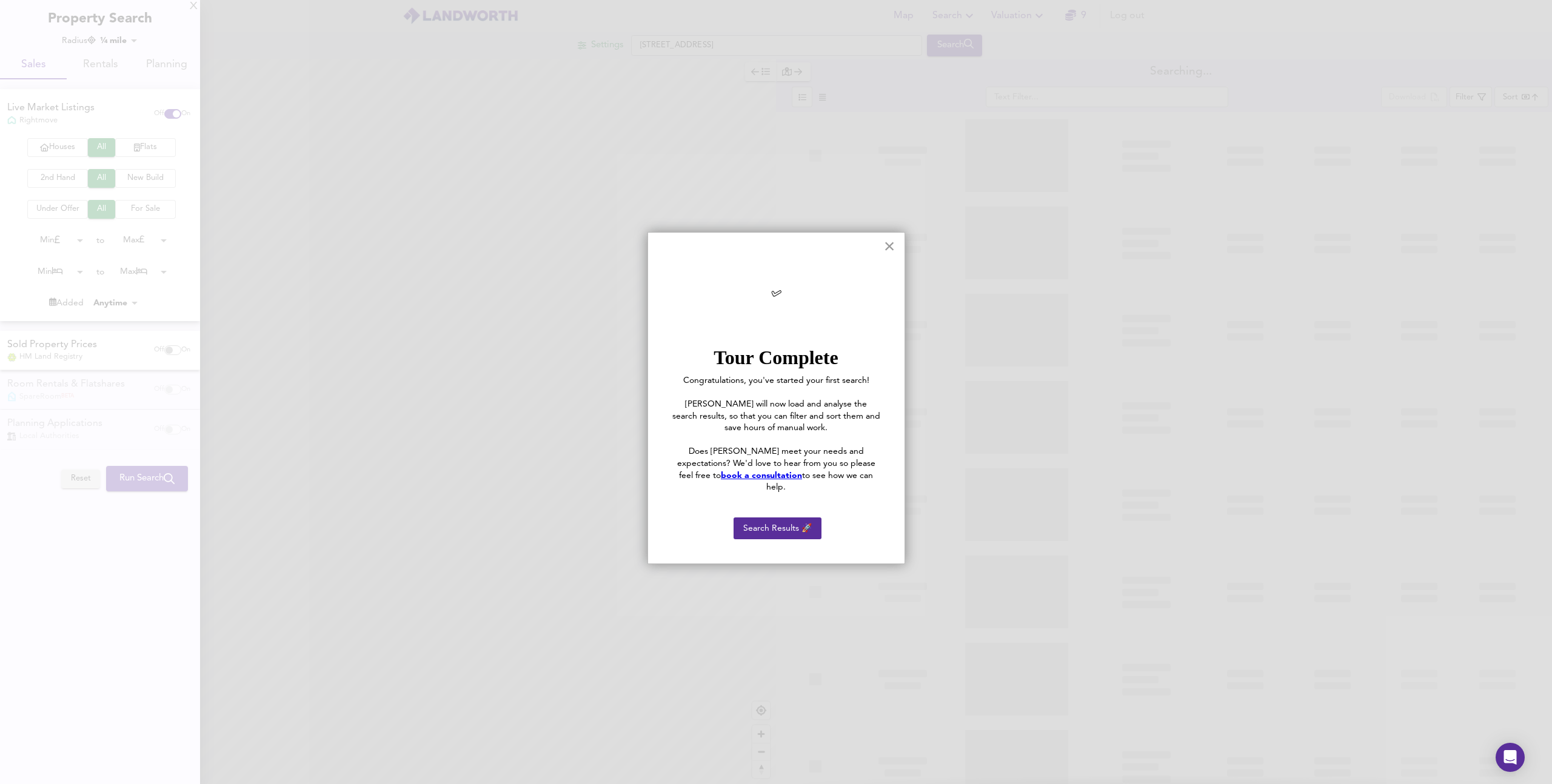
click at [884, 246] on button "×" at bounding box center [889, 247] width 12 height 20
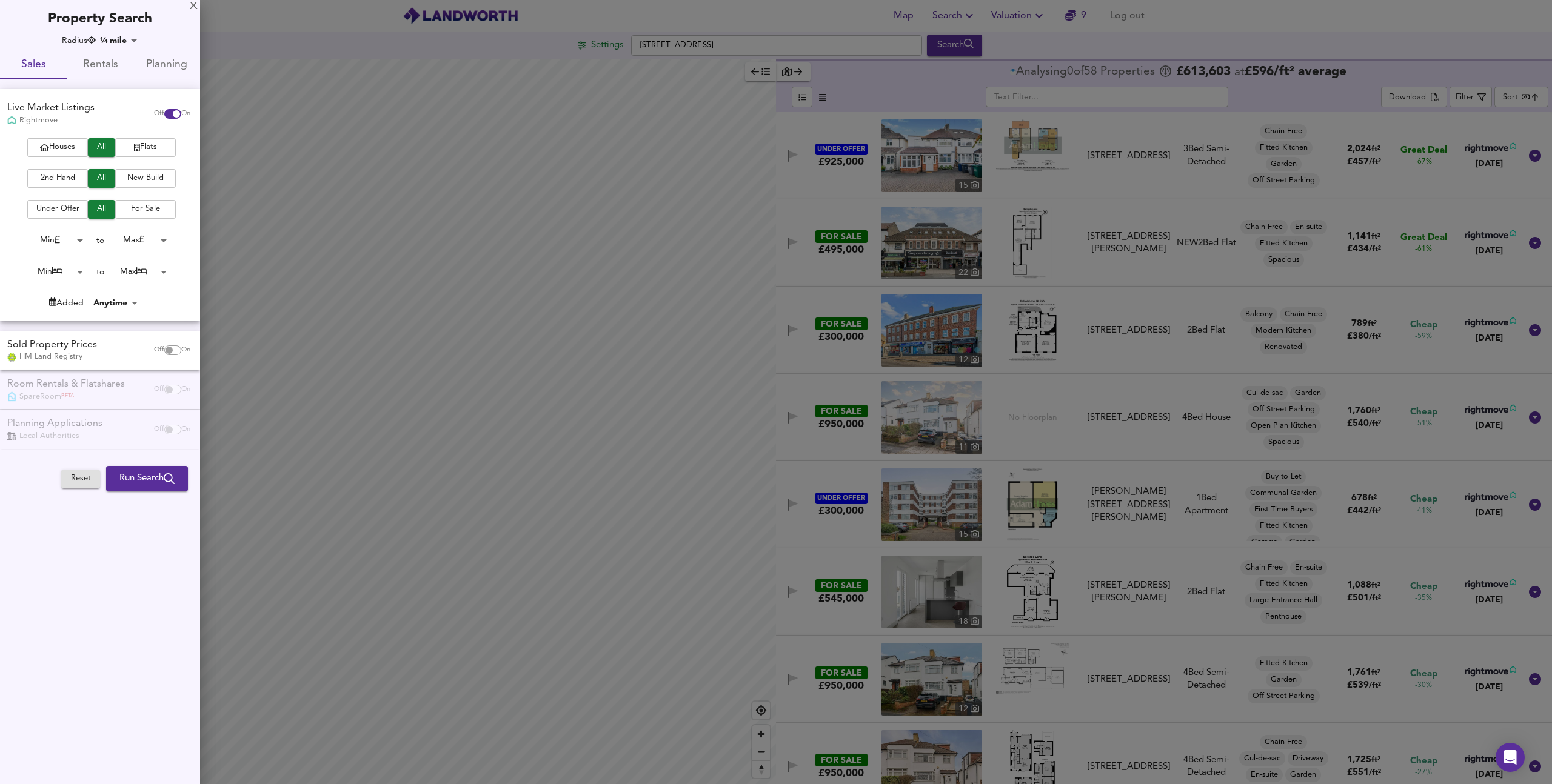
click at [662, 229] on div at bounding box center [776, 392] width 1552 height 784
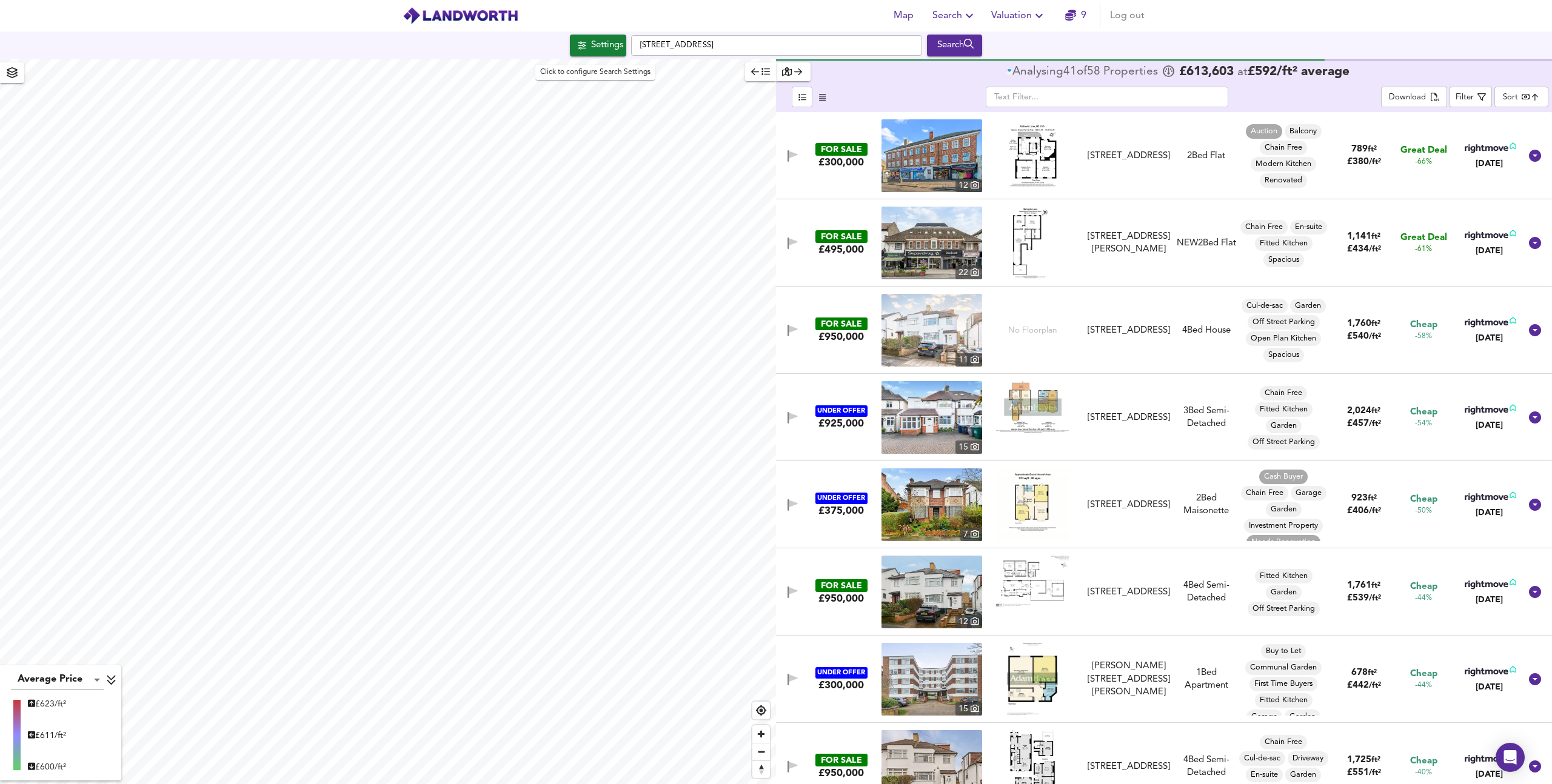
click at [583, 44] on span "Settings" at bounding box center [598, 45] width 51 height 16
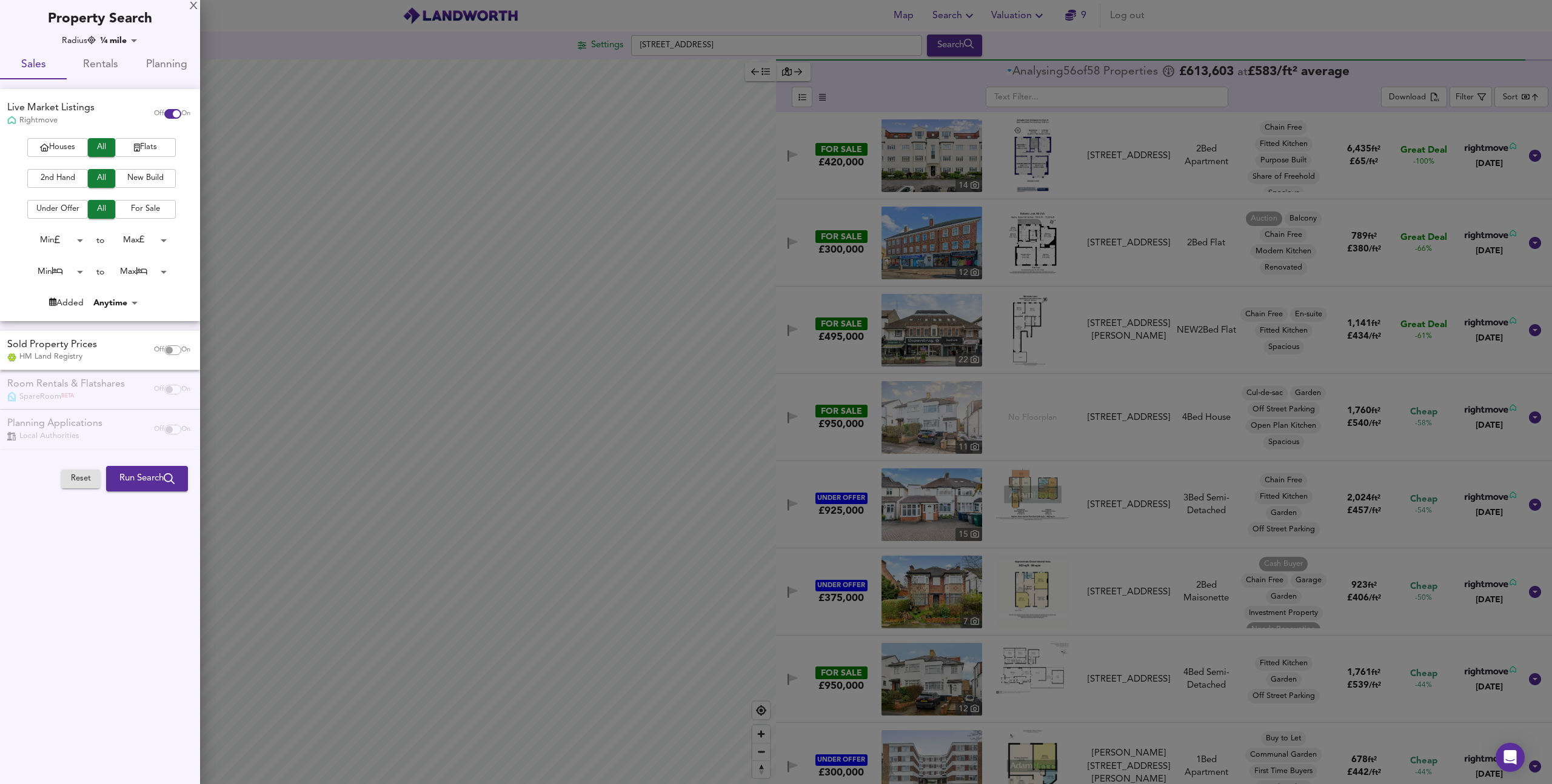
click at [715, 106] on div at bounding box center [776, 392] width 1552 height 784
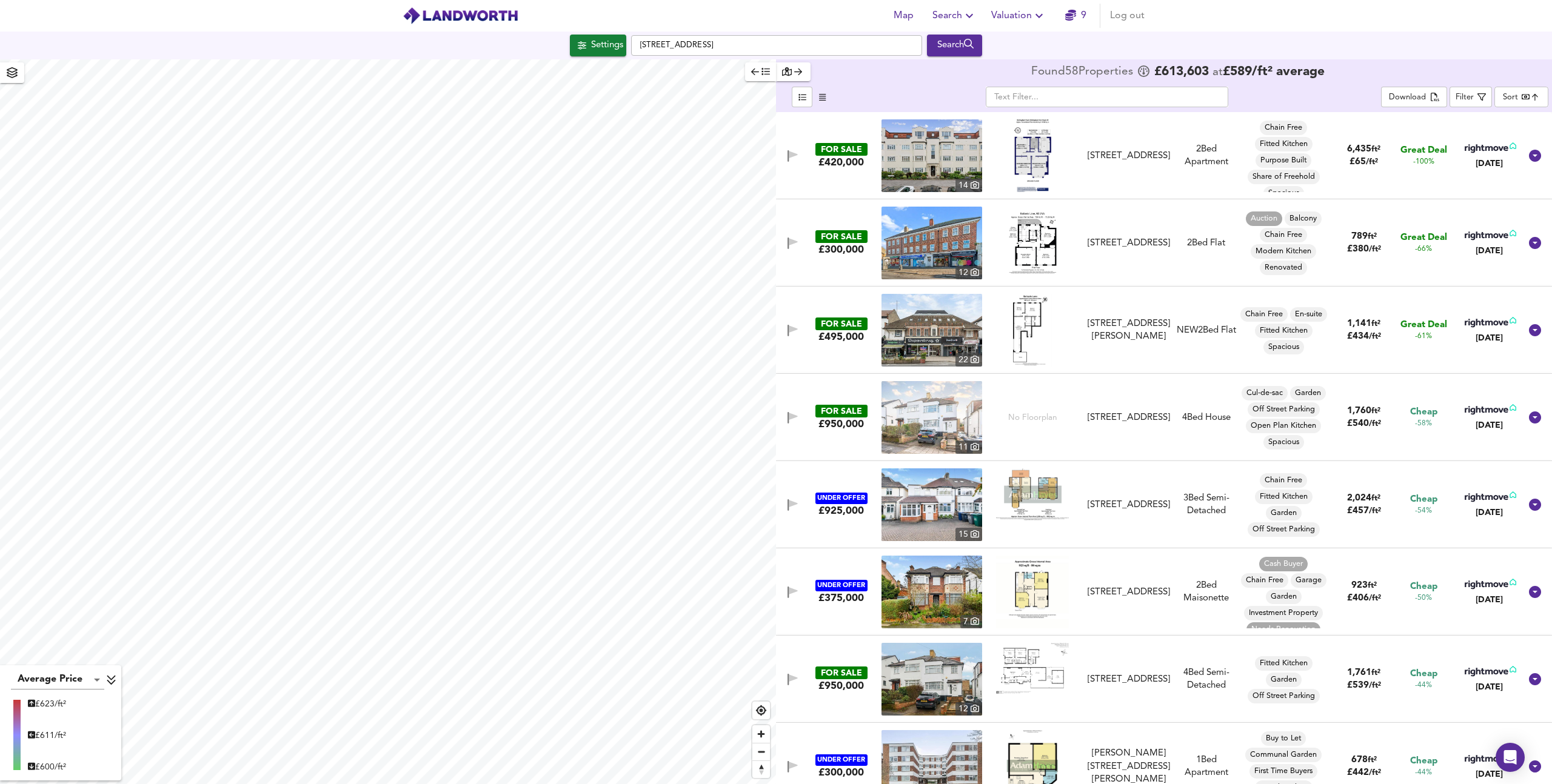
click at [798, 71] on icon "button" at bounding box center [797, 71] width 8 height 6
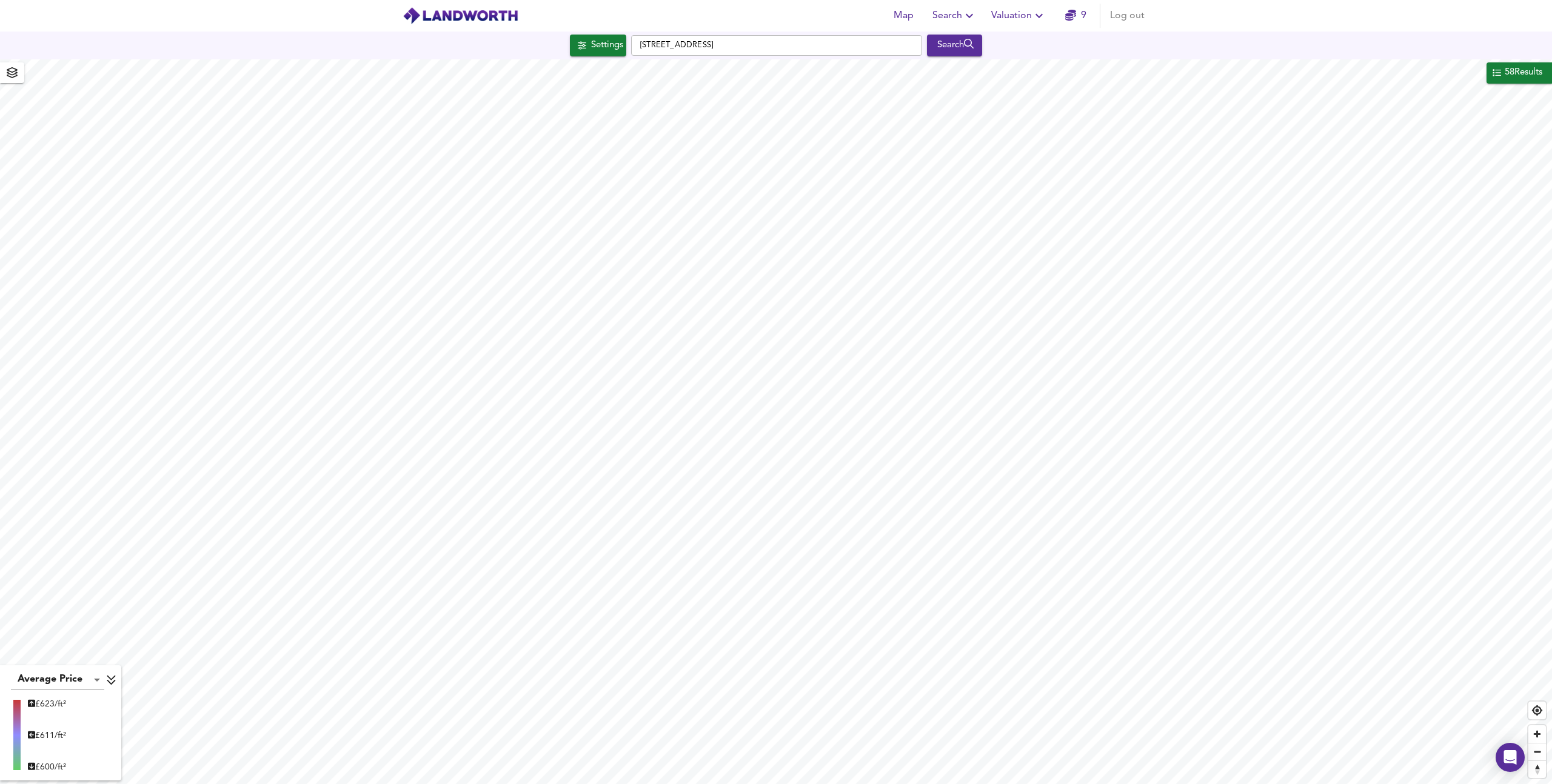
click at [1525, 73] on div "58 Results" at bounding box center [1523, 73] width 40 height 16
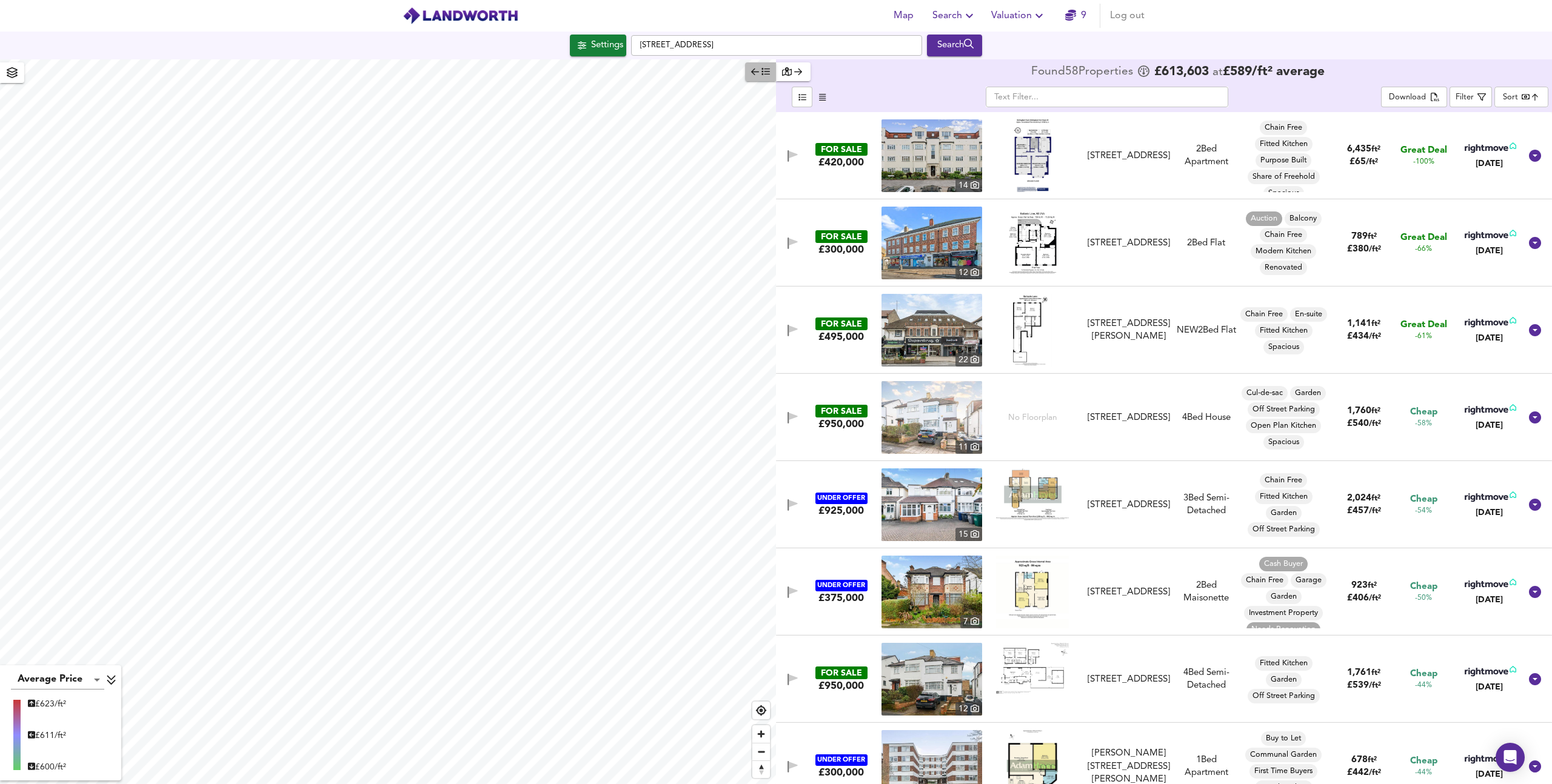
click at [764, 69] on icon "button" at bounding box center [766, 72] width 9 height 9
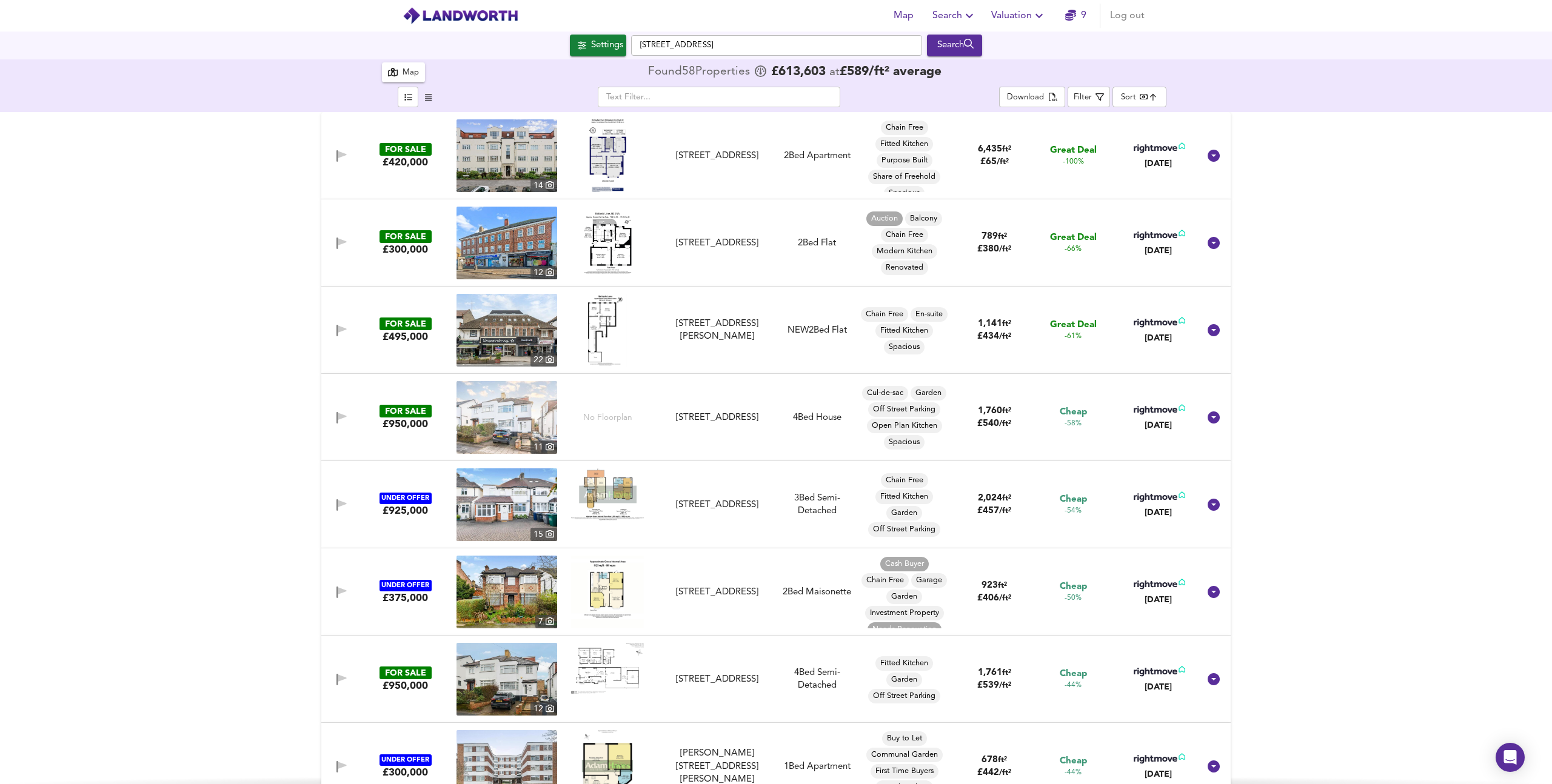
click at [396, 73] on icon "button" at bounding box center [392, 72] width 10 height 9
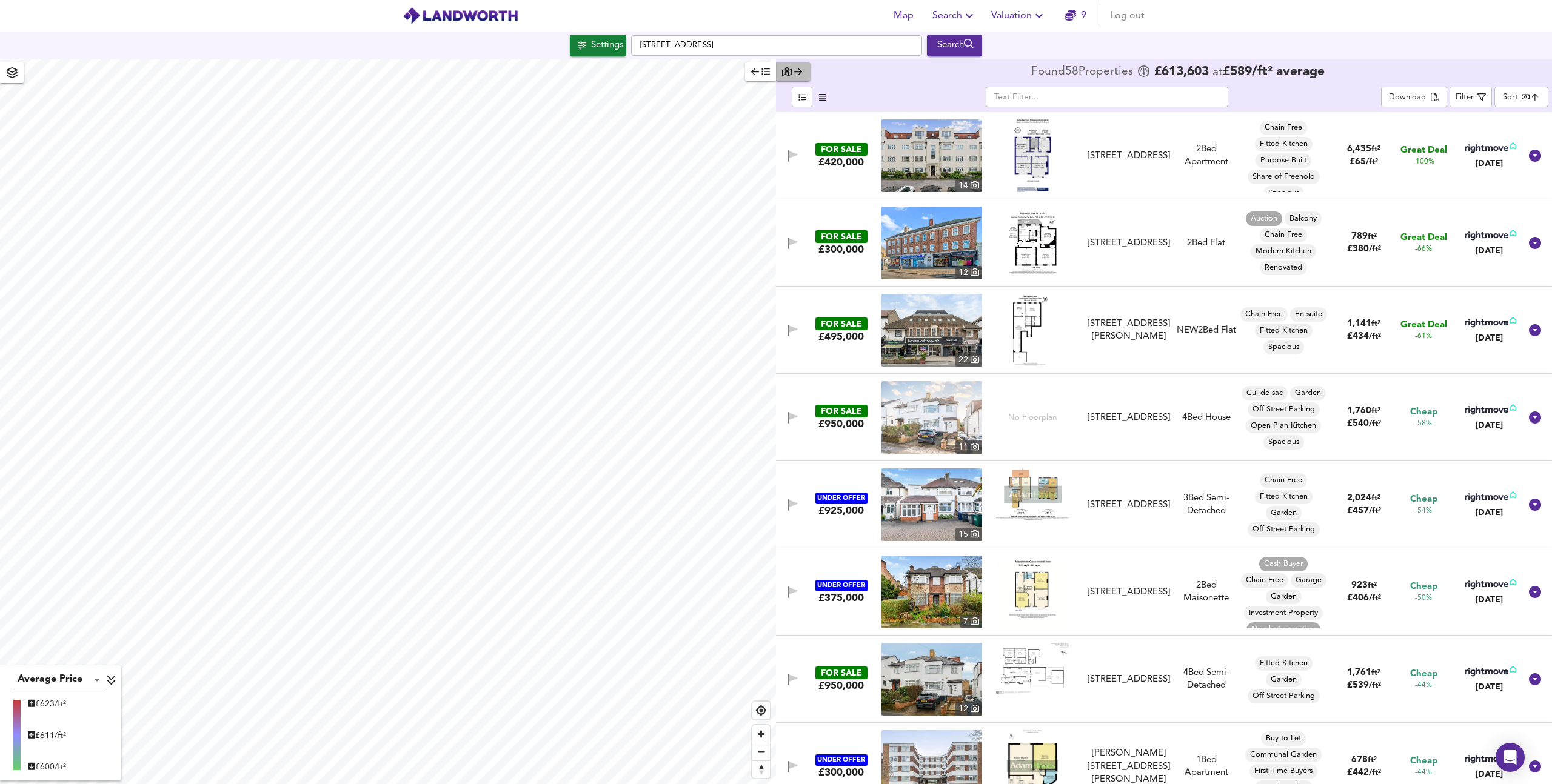
click at [799, 75] on icon "button" at bounding box center [797, 72] width 8 height 9
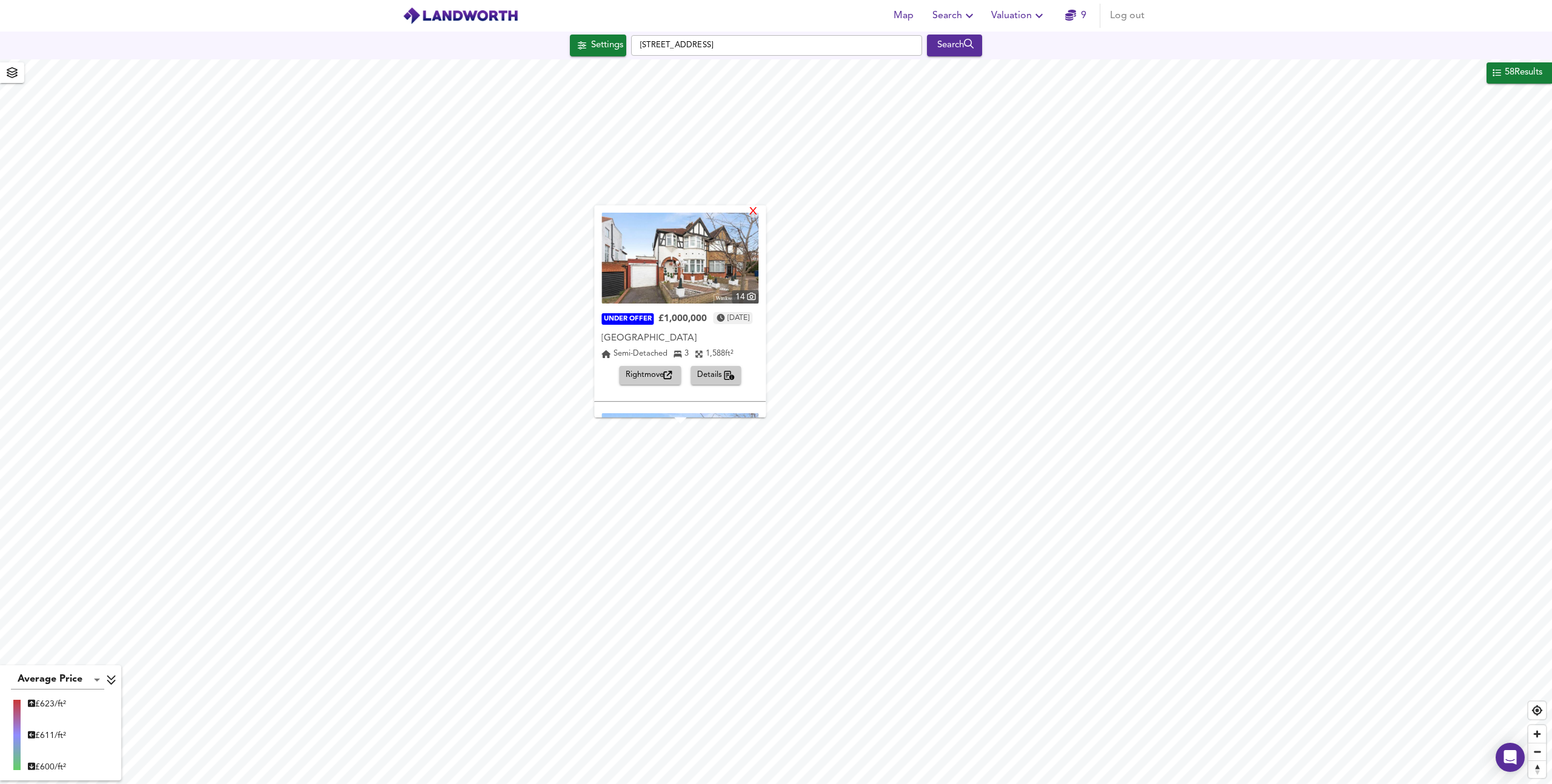
click at [759, 209] on div "X" at bounding box center [754, 212] width 11 height 12
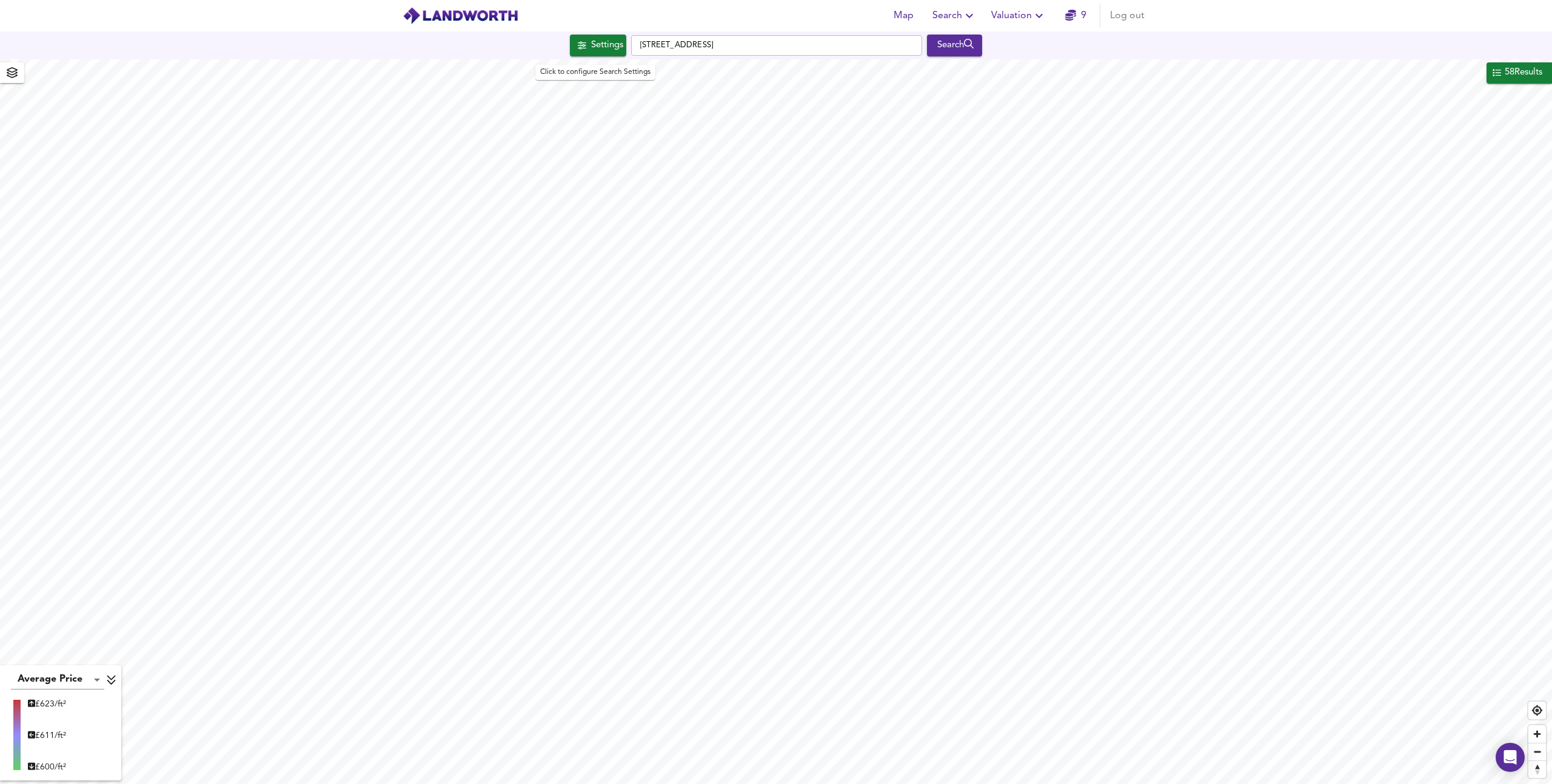
click at [608, 44] on div "Settings" at bounding box center [607, 45] width 32 height 16
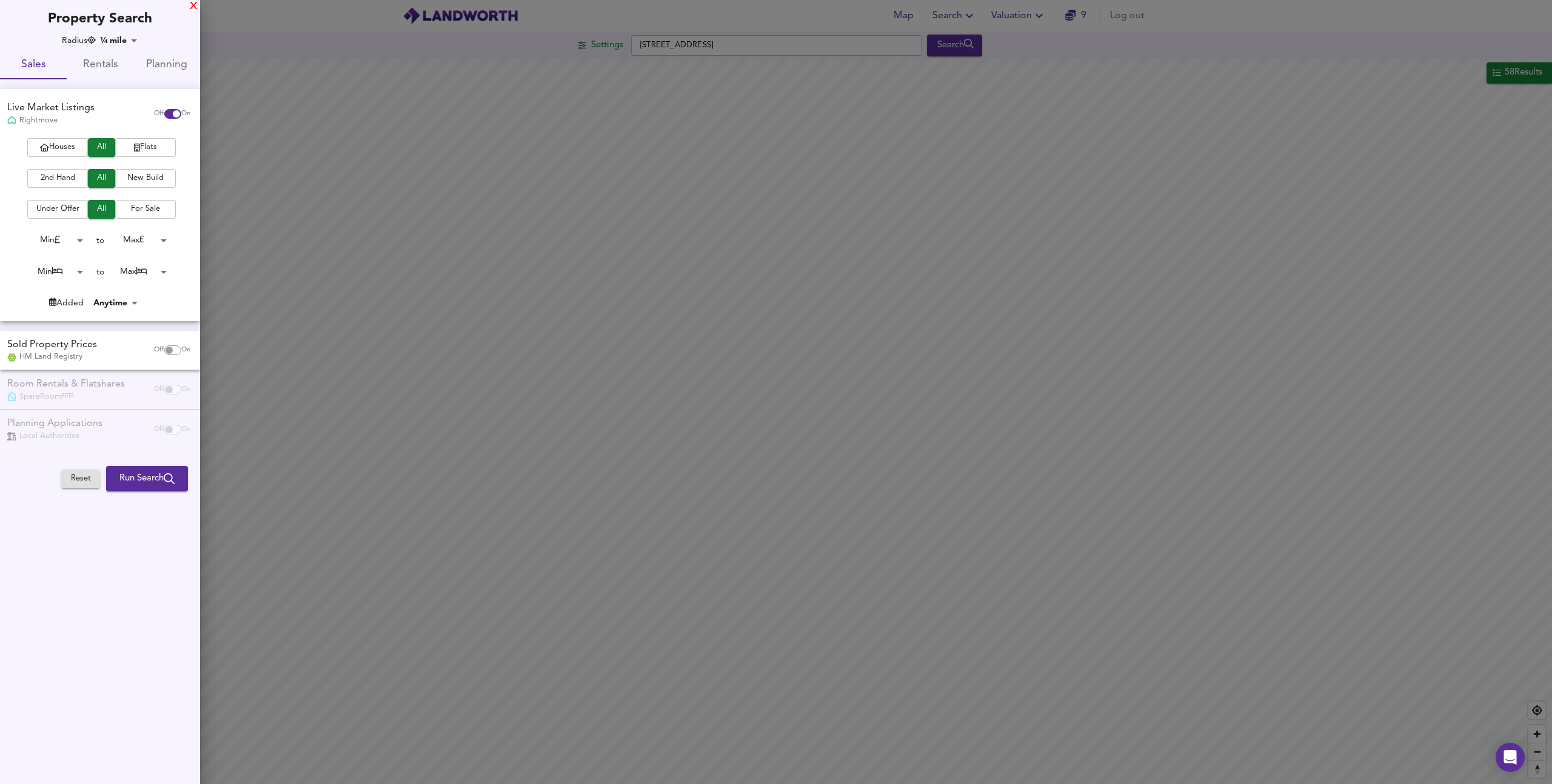
click at [193, 5] on div "X" at bounding box center [193, 7] width 8 height 9
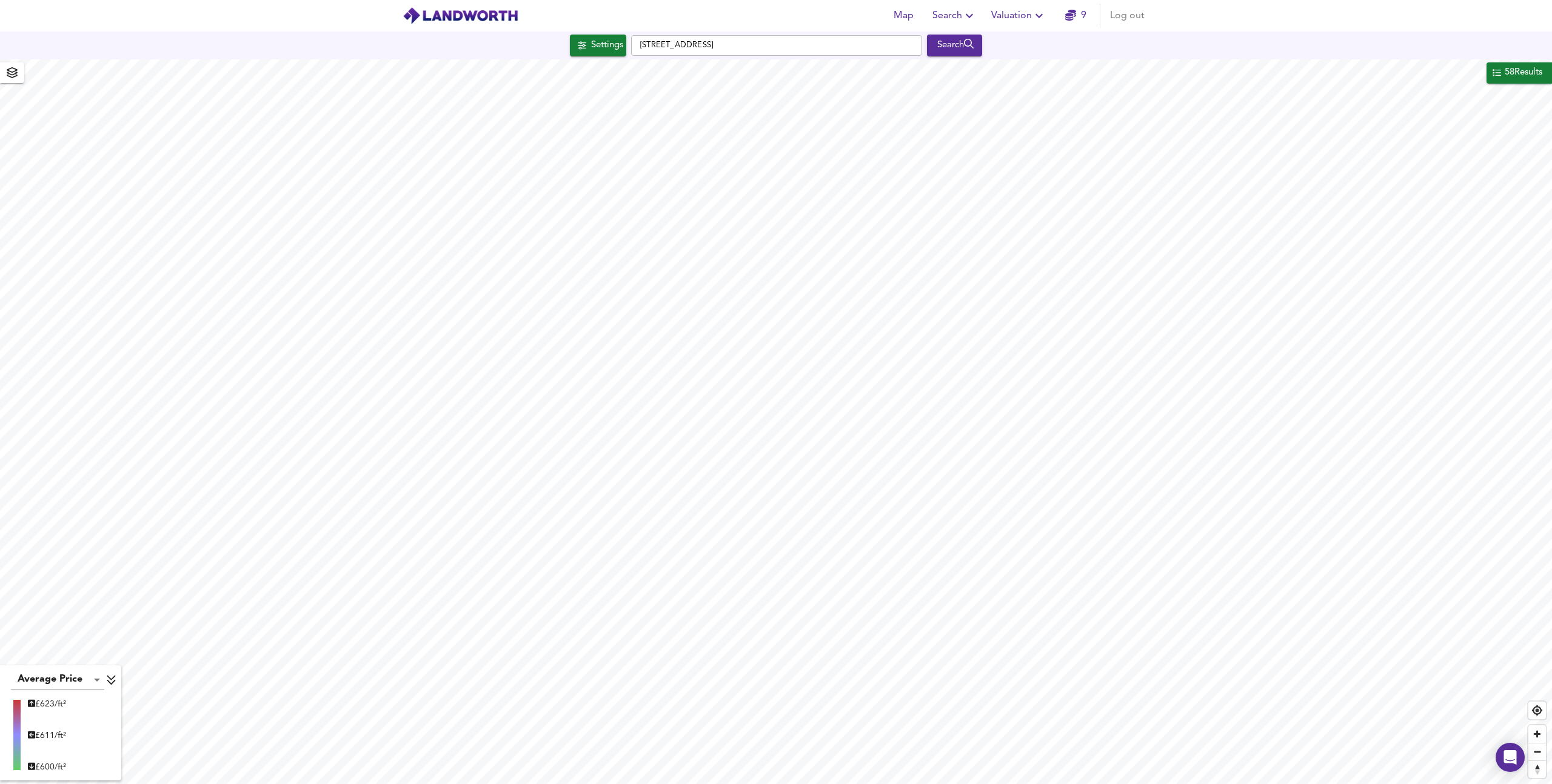
click at [1039, 15] on icon "button" at bounding box center [1039, 16] width 14 height 14
click at [877, 20] on div "Map Search Valuation New Valuation Report Valuation Report History 9 Log out" at bounding box center [776, 16] width 776 height 30
click at [620, 37] on button "Settings" at bounding box center [597, 45] width 56 height 22
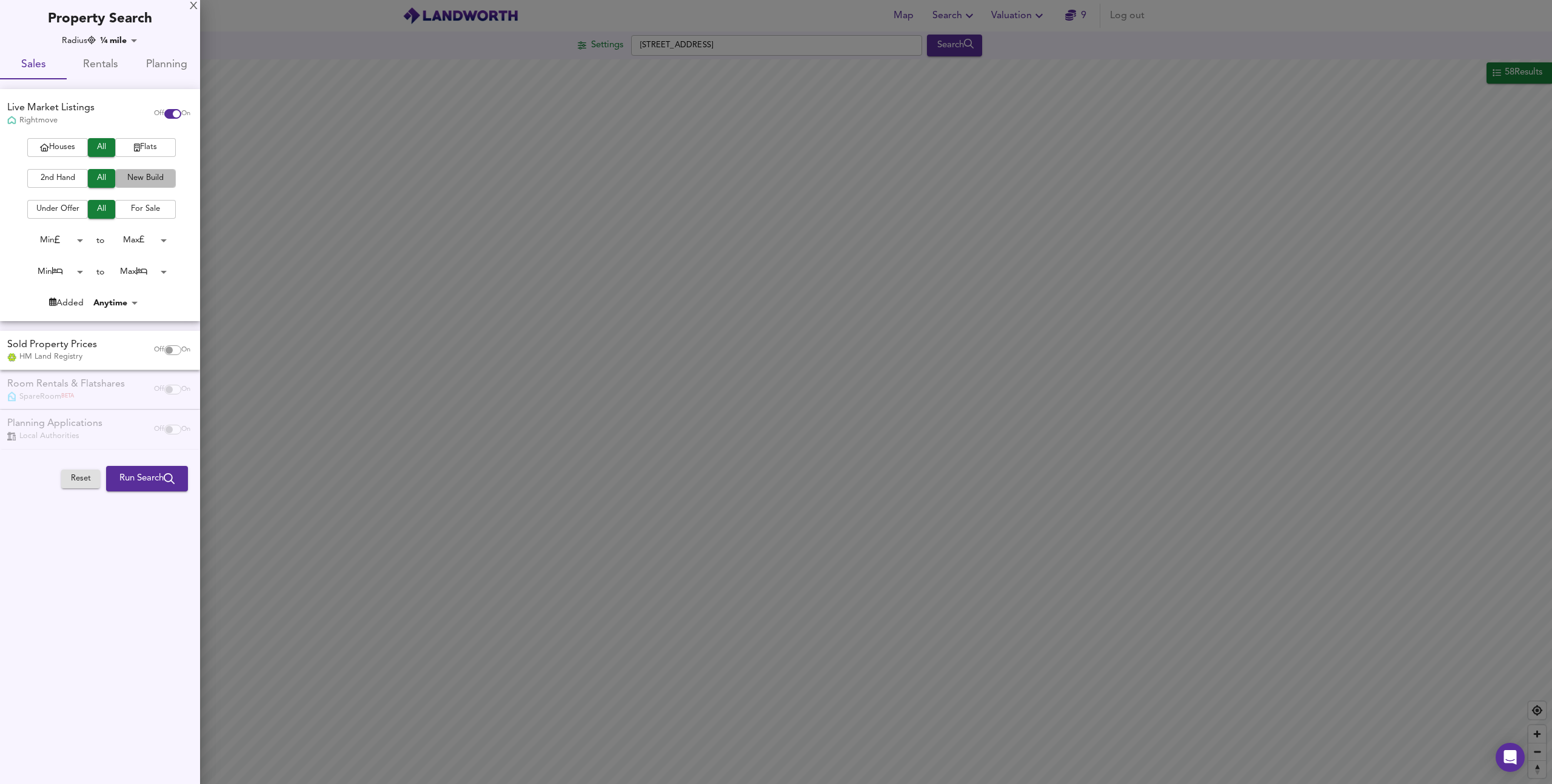
click at [157, 177] on span "New Build" at bounding box center [145, 179] width 48 height 14
click at [142, 209] on span "For Sale" at bounding box center [145, 210] width 48 height 14
click at [158, 474] on span "Run Search" at bounding box center [147, 479] width 55 height 16
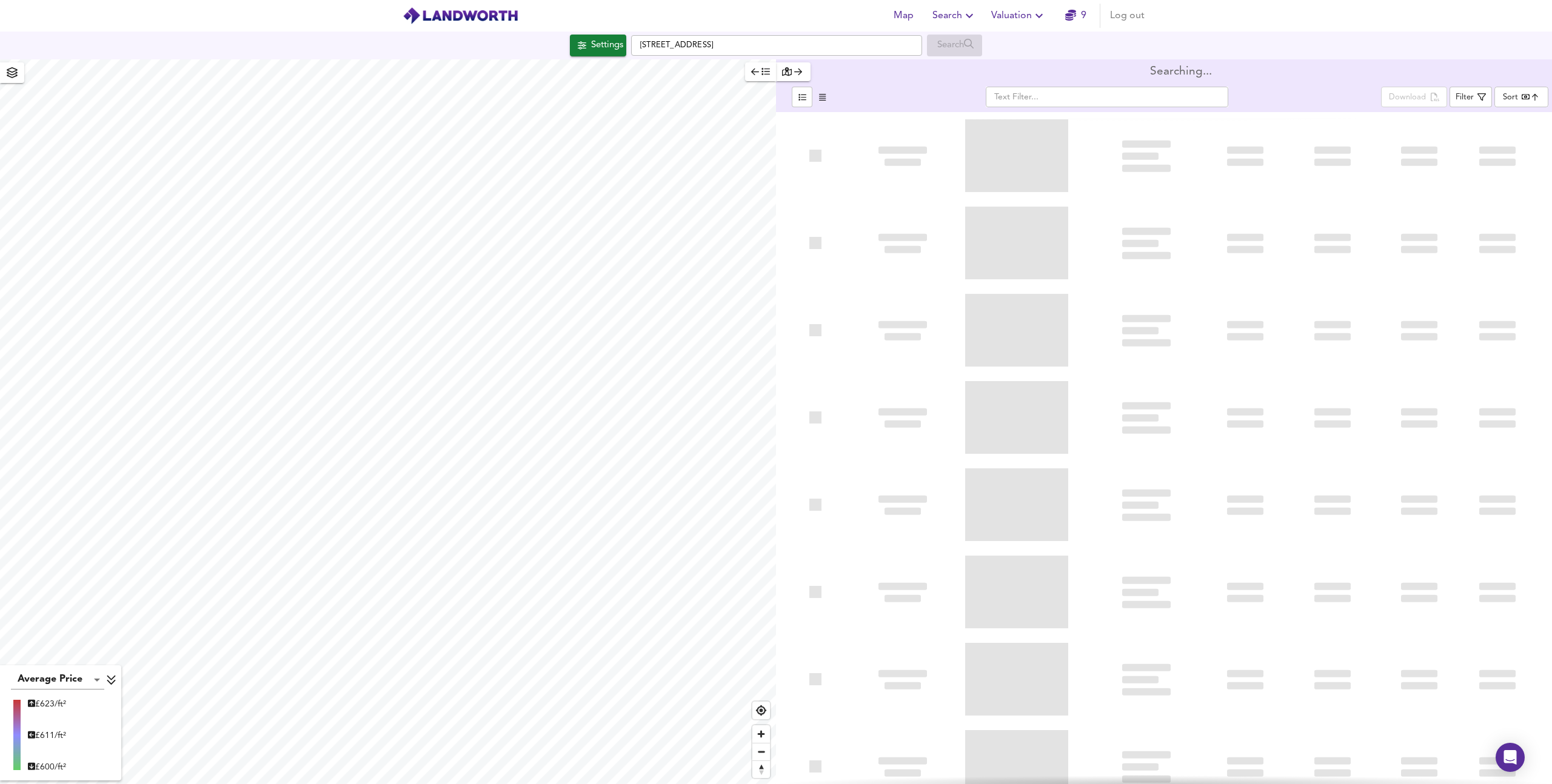
type input "bestdeal"
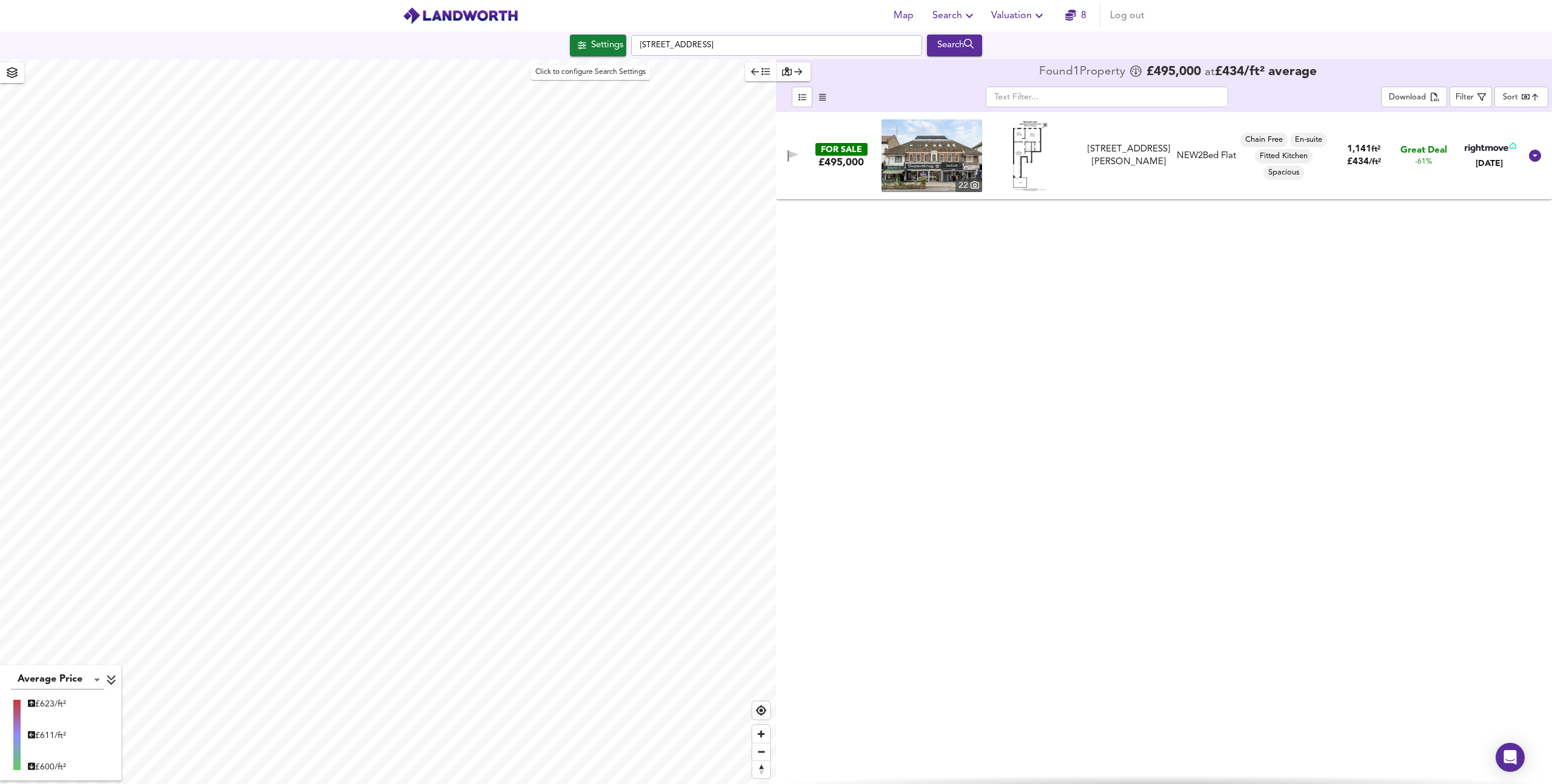
click at [615, 44] on div "Settings" at bounding box center [607, 45] width 32 height 16
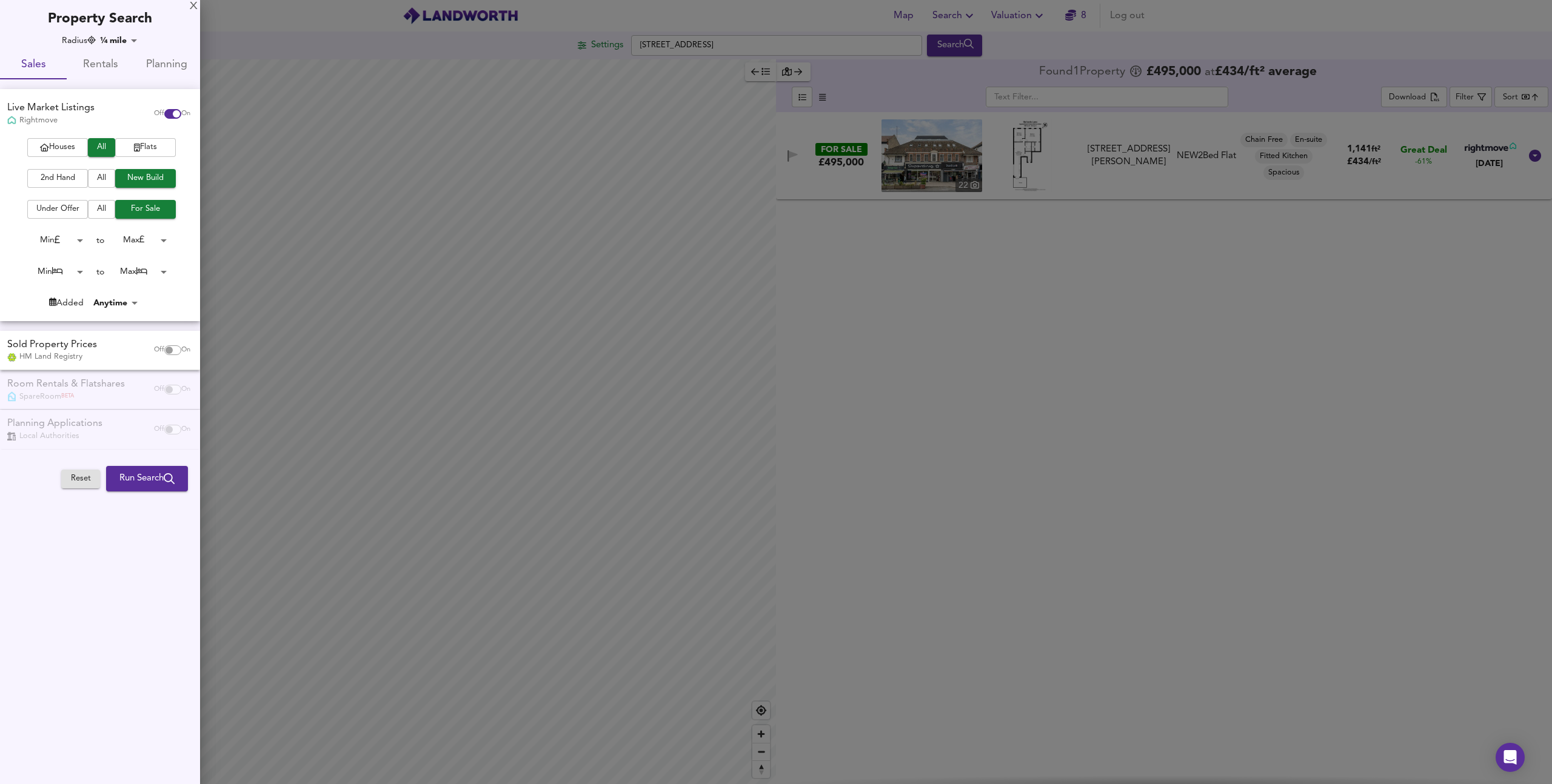
click at [946, 326] on div at bounding box center [776, 392] width 1552 height 784
